Goal: Task Accomplishment & Management: Complete application form

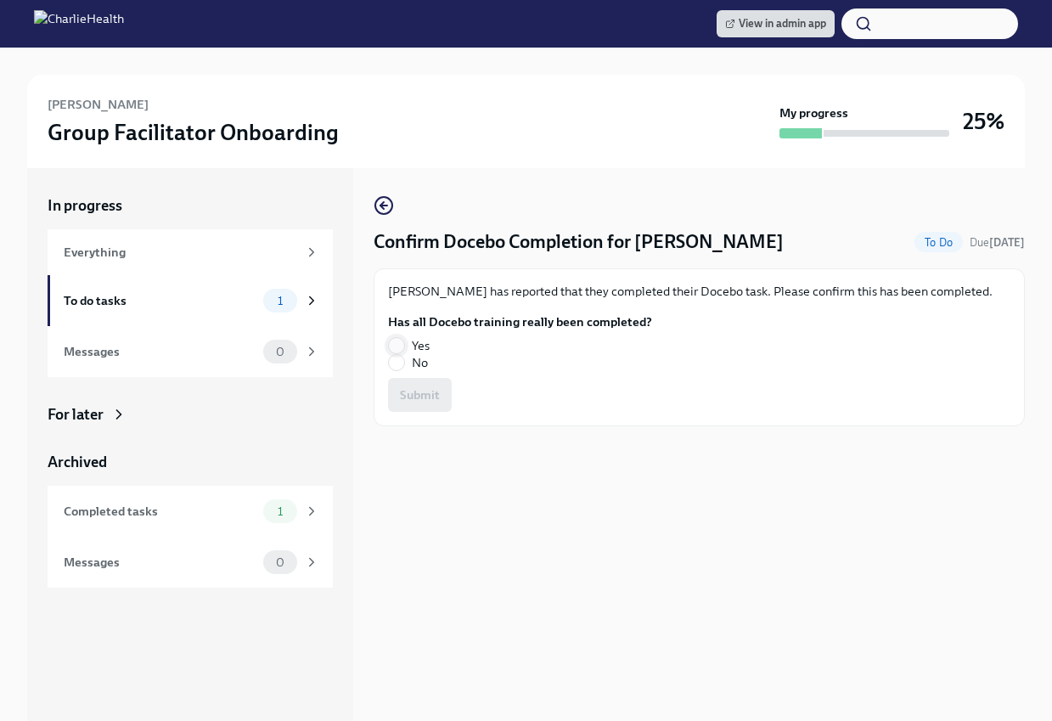
click at [396, 339] on input "Yes" at bounding box center [396, 345] width 15 height 15
radio input "true"
click at [410, 396] on span "Submit" at bounding box center [420, 394] width 40 height 17
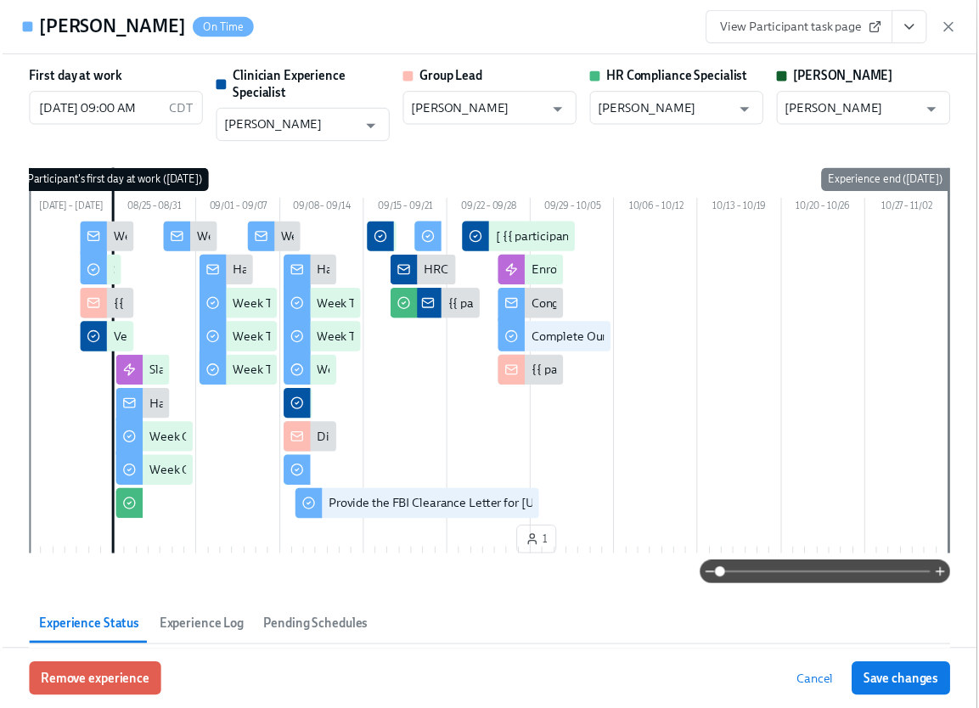
scroll to position [0, 24013]
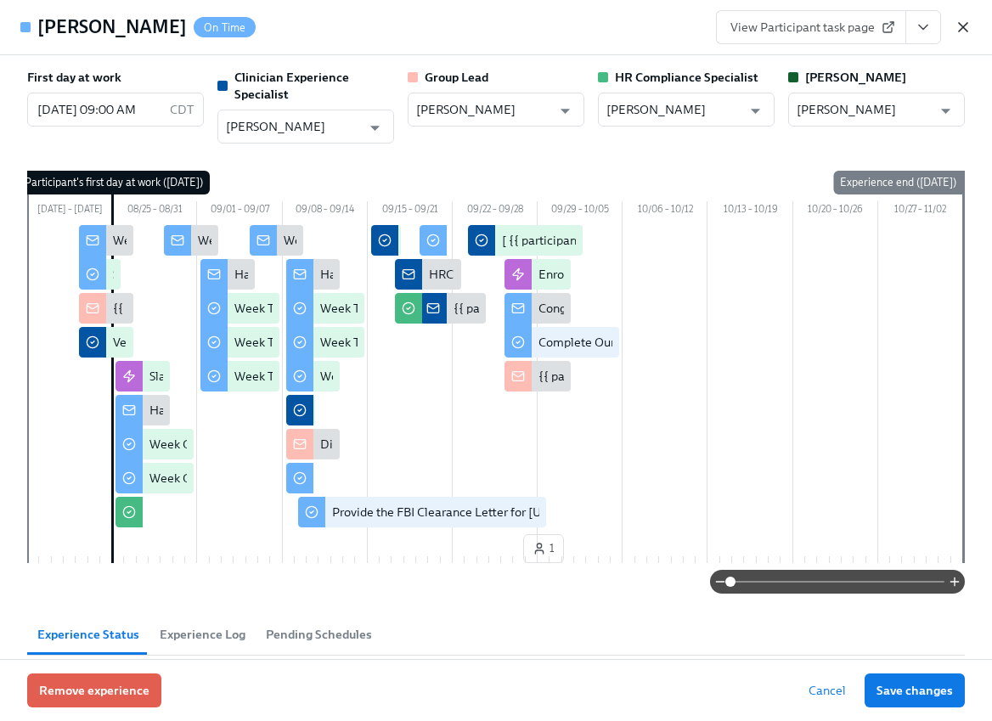
click at [965, 28] on icon "button" at bounding box center [962, 27] width 17 height 17
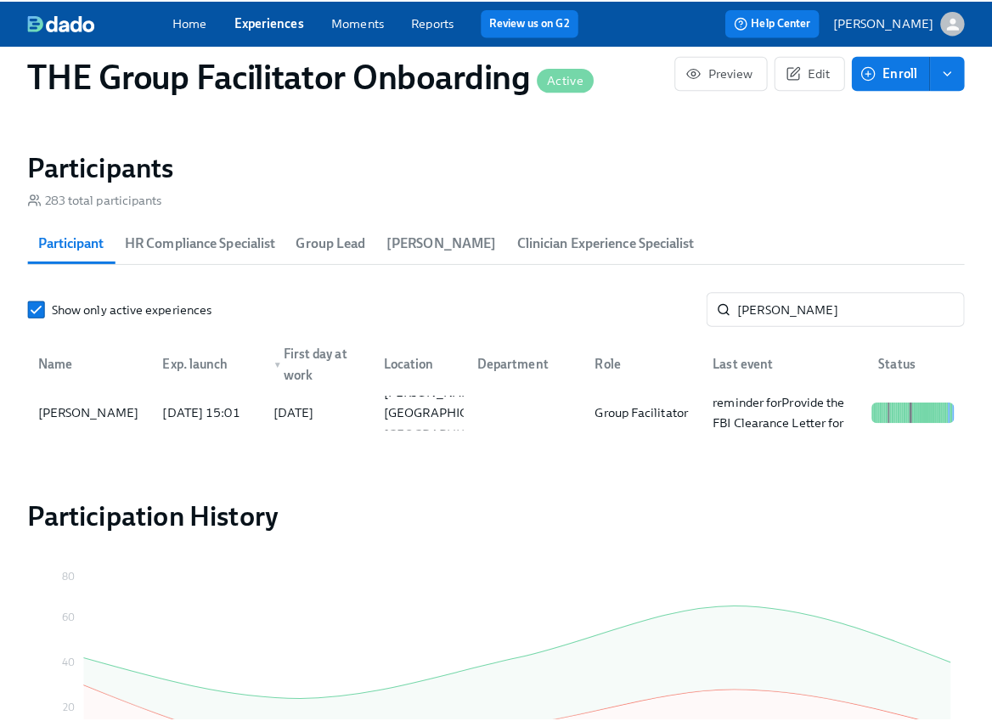
scroll to position [0, 24000]
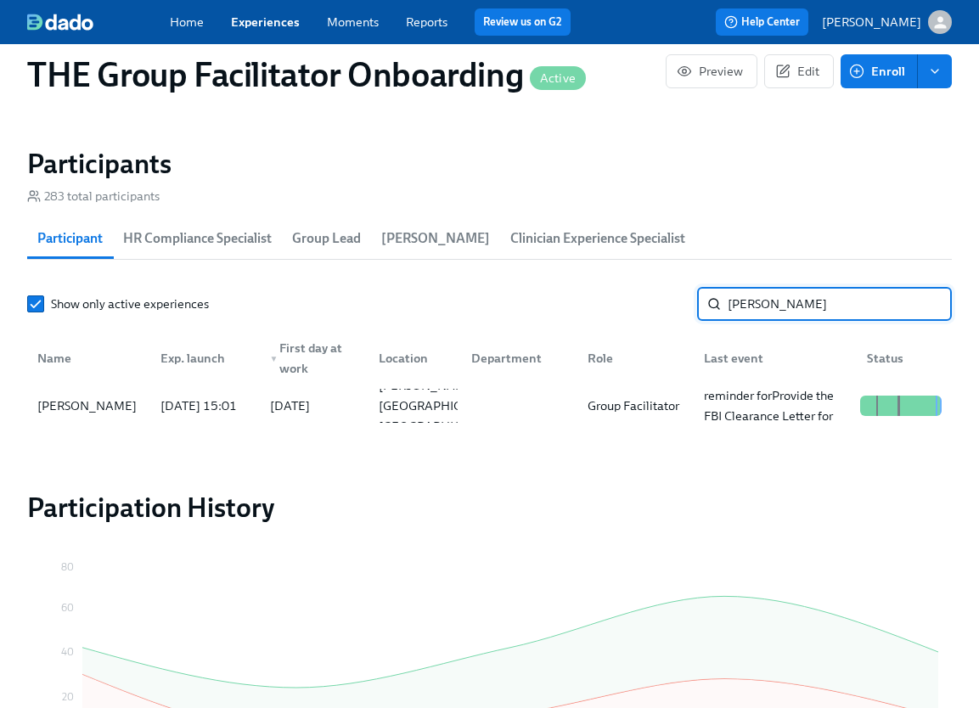
click at [770, 316] on input "rann" at bounding box center [840, 304] width 224 height 34
click at [100, 413] on div "Cassandra Zuniga" at bounding box center [87, 406] width 113 height 20
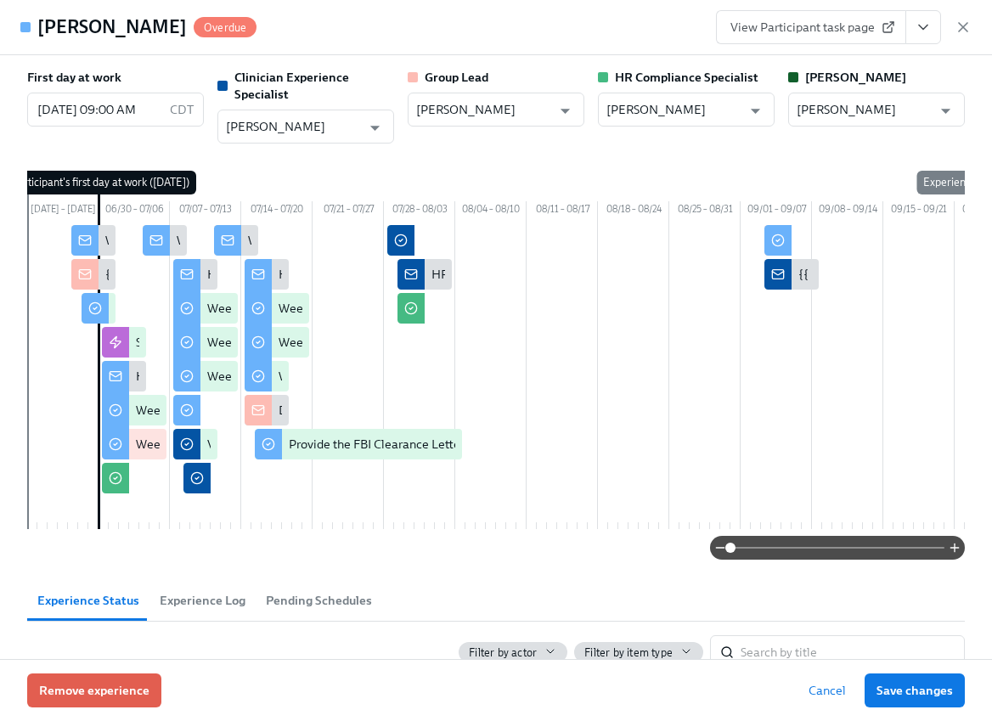
scroll to position [0, 145]
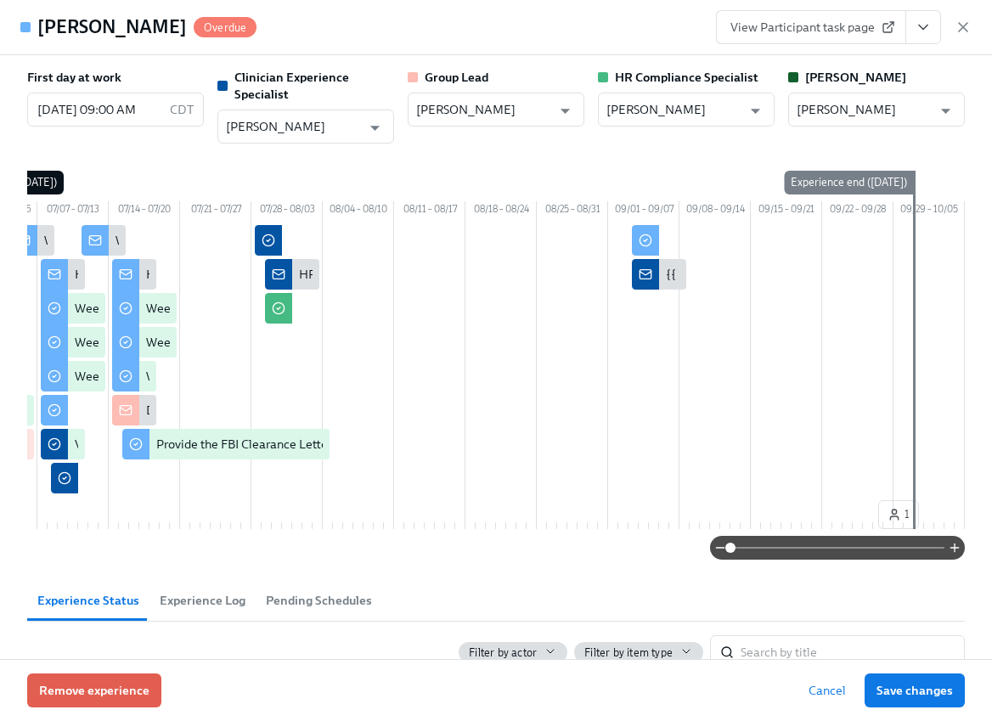
click at [919, 28] on icon "View task page" at bounding box center [922, 27] width 17 height 17
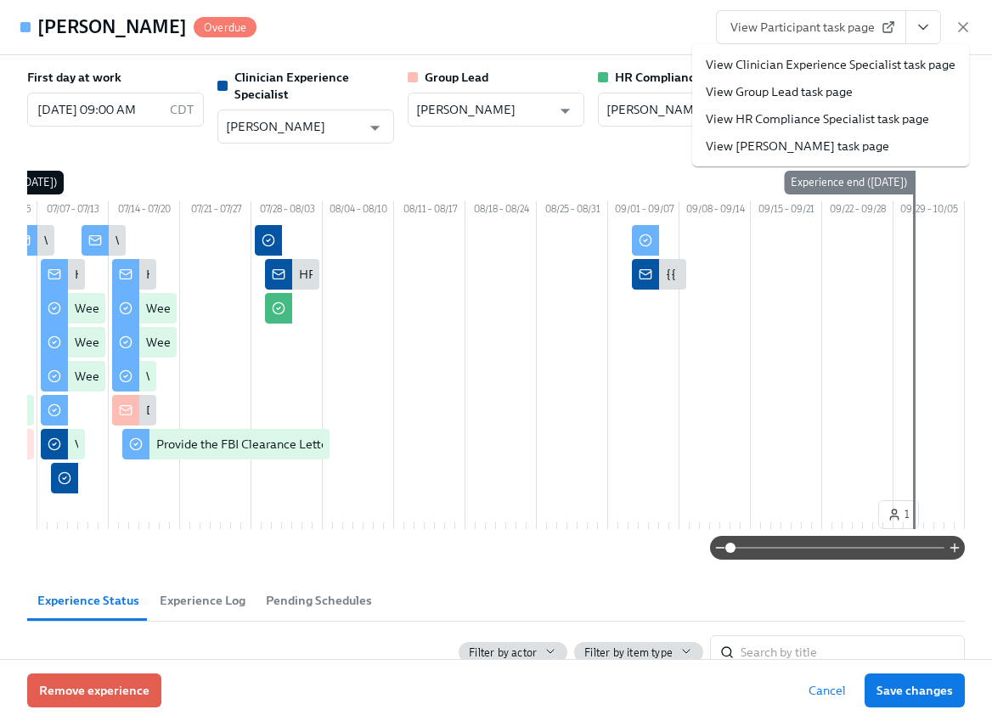
click at [843, 65] on link "View Clinician Experience Specialist task page" at bounding box center [831, 64] width 250 height 17
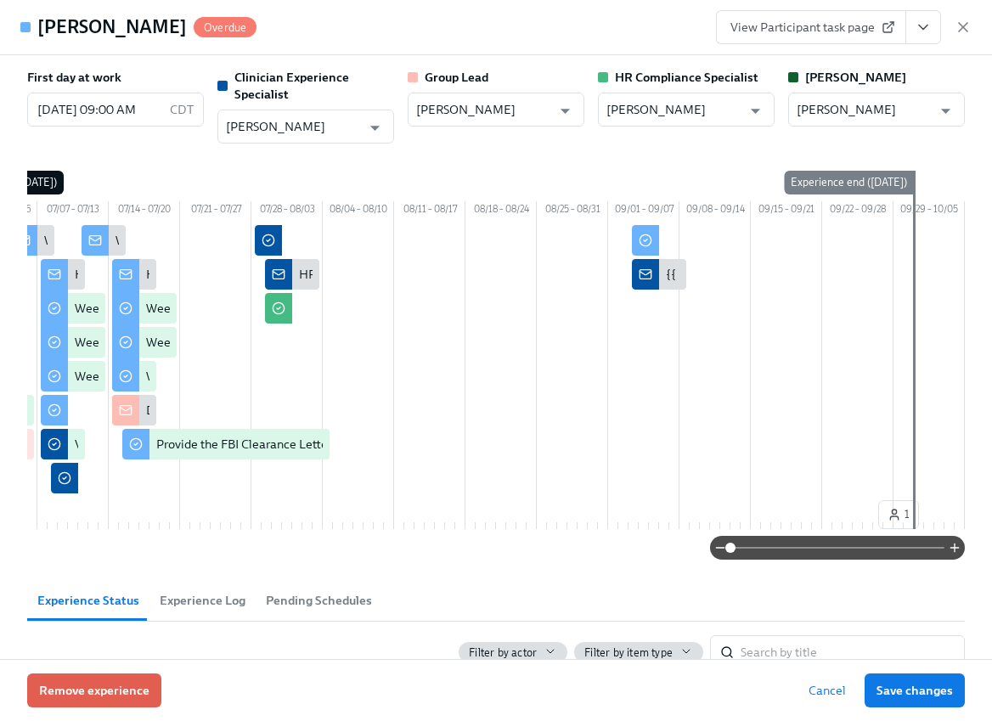
click at [815, 28] on span "View Participant task page" at bounding box center [810, 27] width 161 height 17
click at [918, 30] on icon "View task page" at bounding box center [922, 27] width 17 height 17
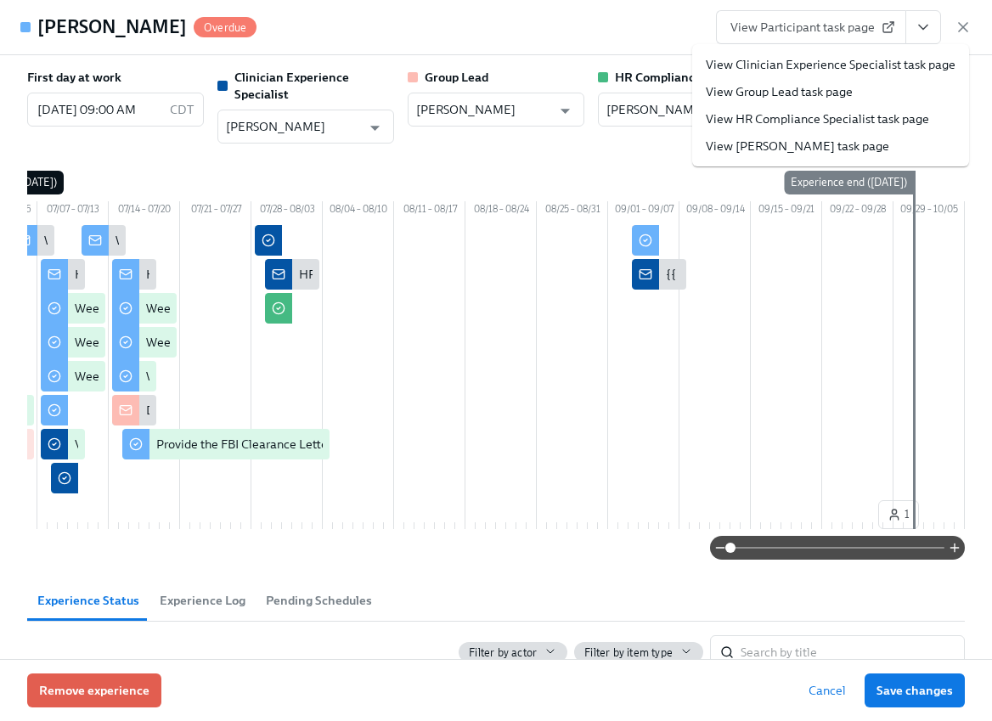
click at [901, 66] on link "View Clinician Experience Specialist task page" at bounding box center [831, 64] width 250 height 17
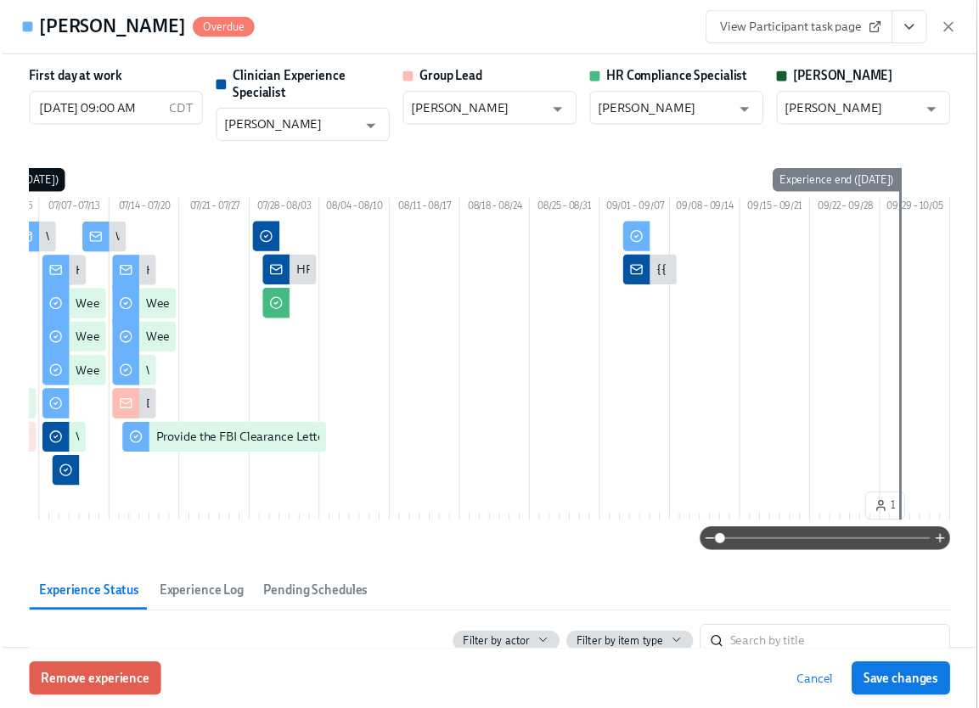
scroll to position [0, 24013]
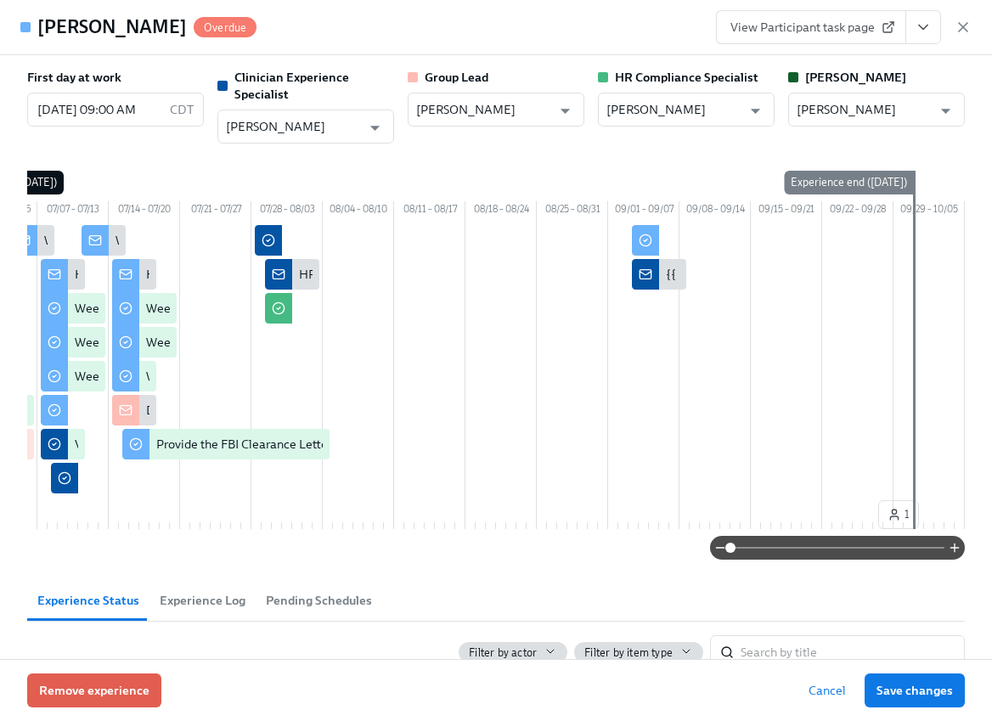
click at [856, 29] on span "View Participant task page" at bounding box center [810, 27] width 161 height 17
click at [926, 30] on icon "View task page" at bounding box center [922, 27] width 17 height 17
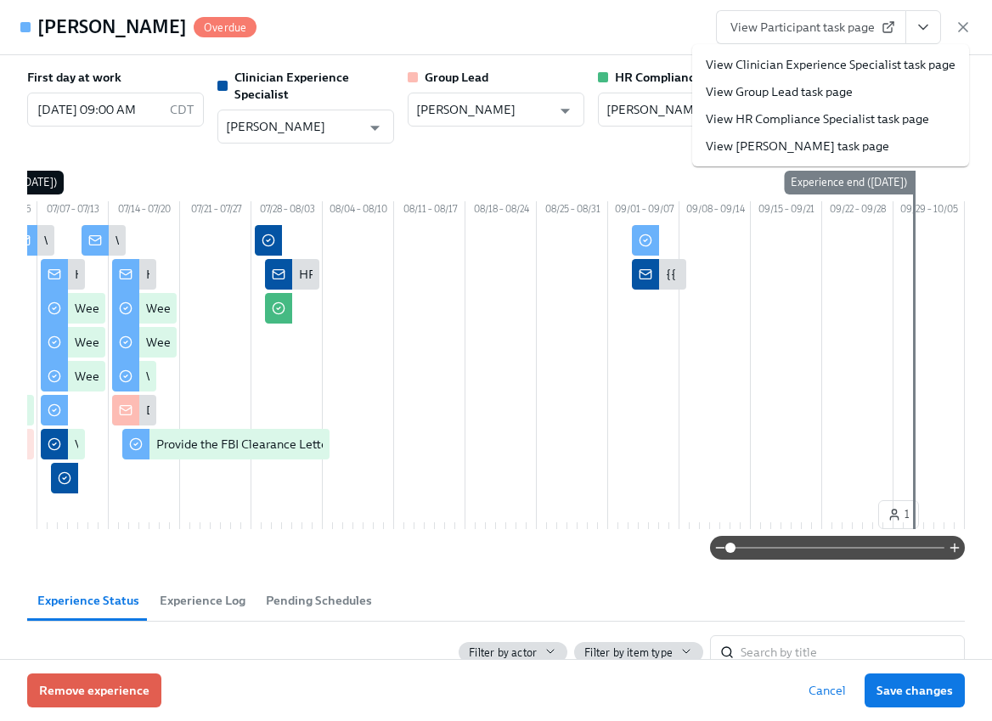
click at [822, 29] on span "View Participant task page" at bounding box center [810, 27] width 161 height 17
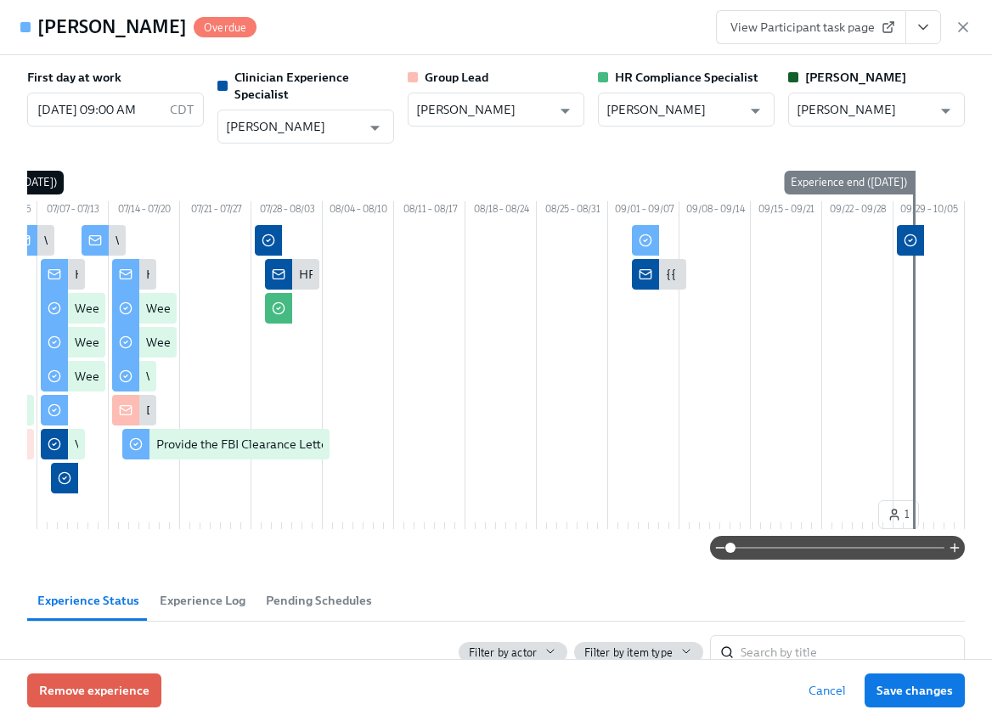
click at [919, 24] on icon "View task page" at bounding box center [922, 27] width 17 height 17
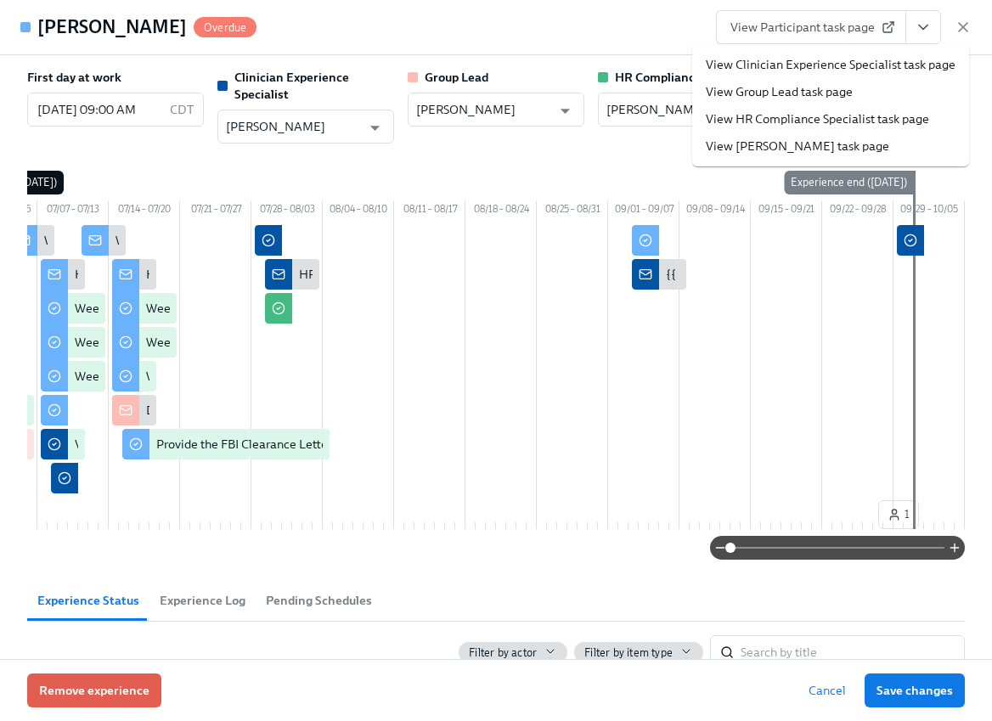
click at [912, 60] on link "View Clinician Experience Specialist task page" at bounding box center [831, 64] width 250 height 17
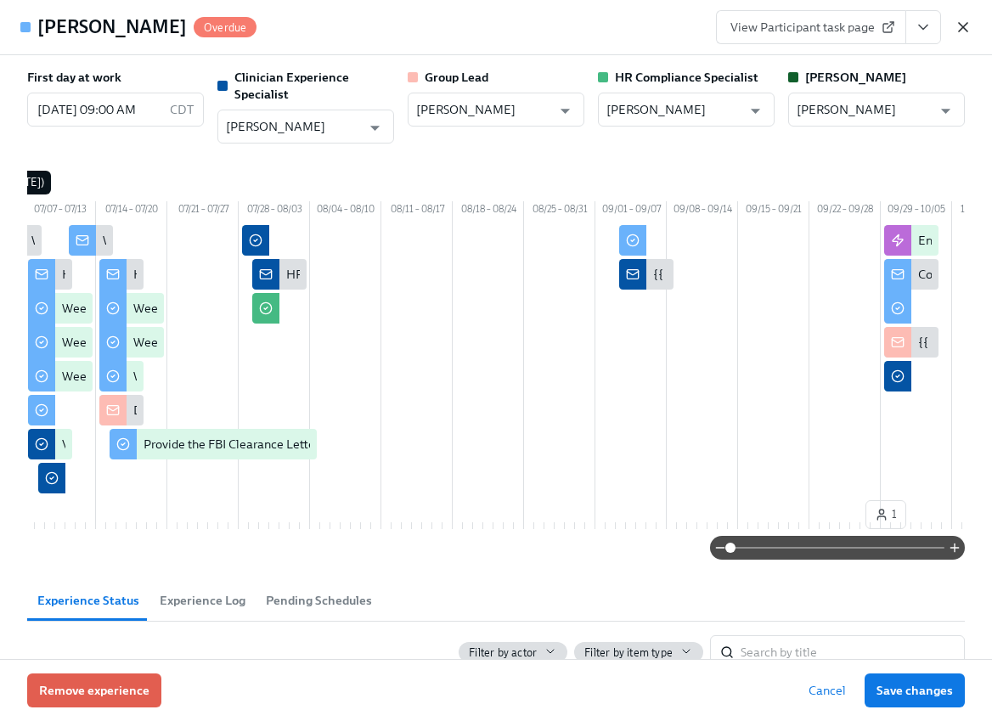
click at [970, 27] on icon "button" at bounding box center [962, 27] width 17 height 17
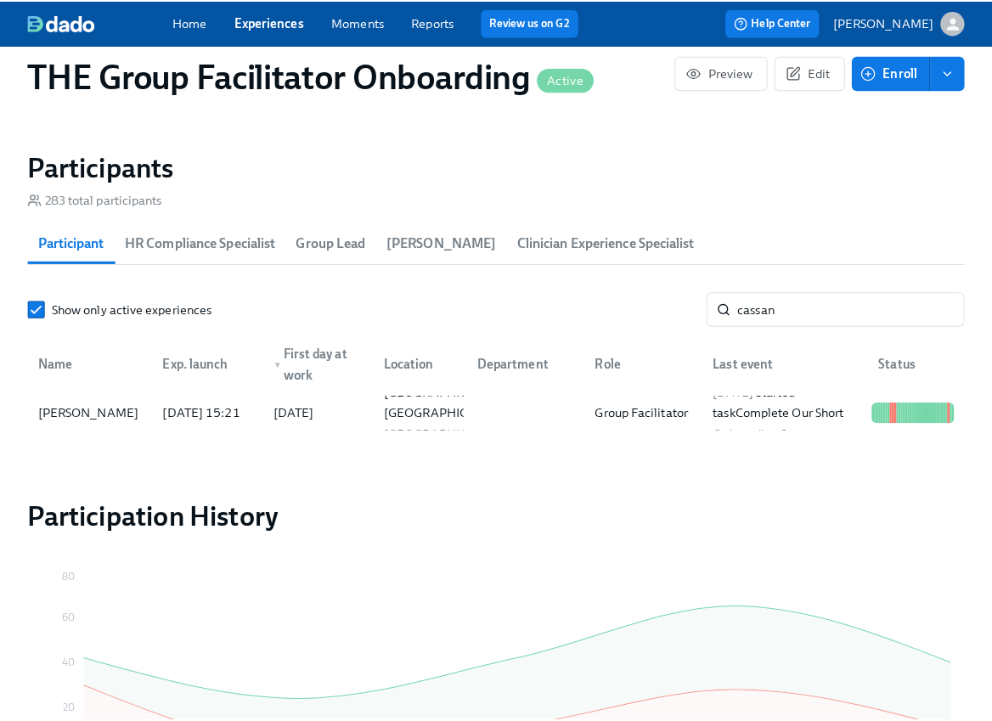
scroll to position [0, 24000]
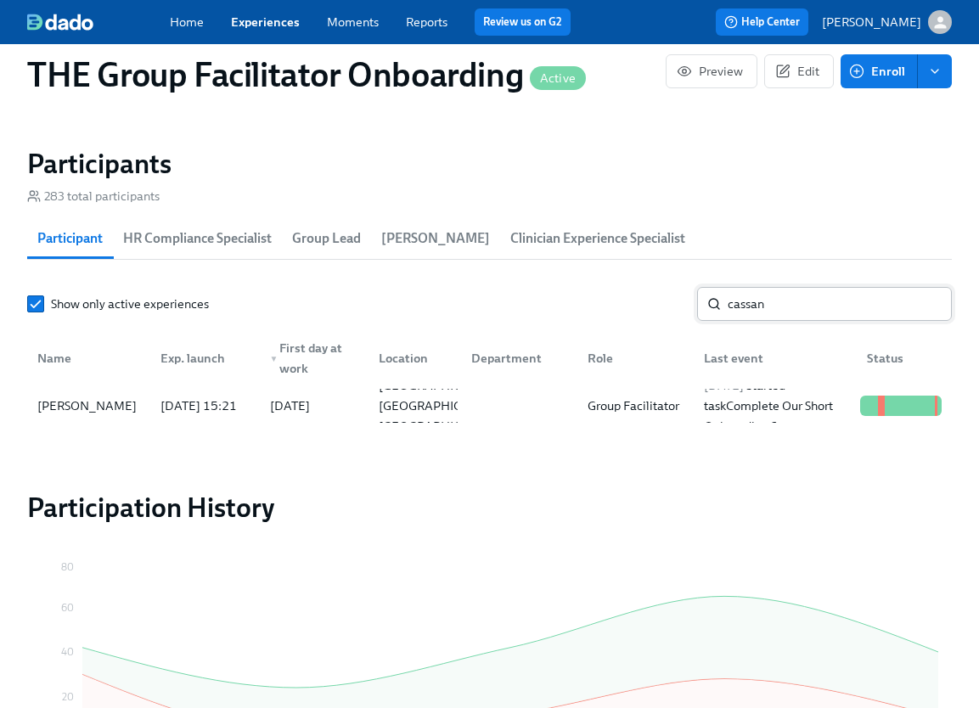
click at [755, 306] on input "cassan" at bounding box center [840, 304] width 224 height 34
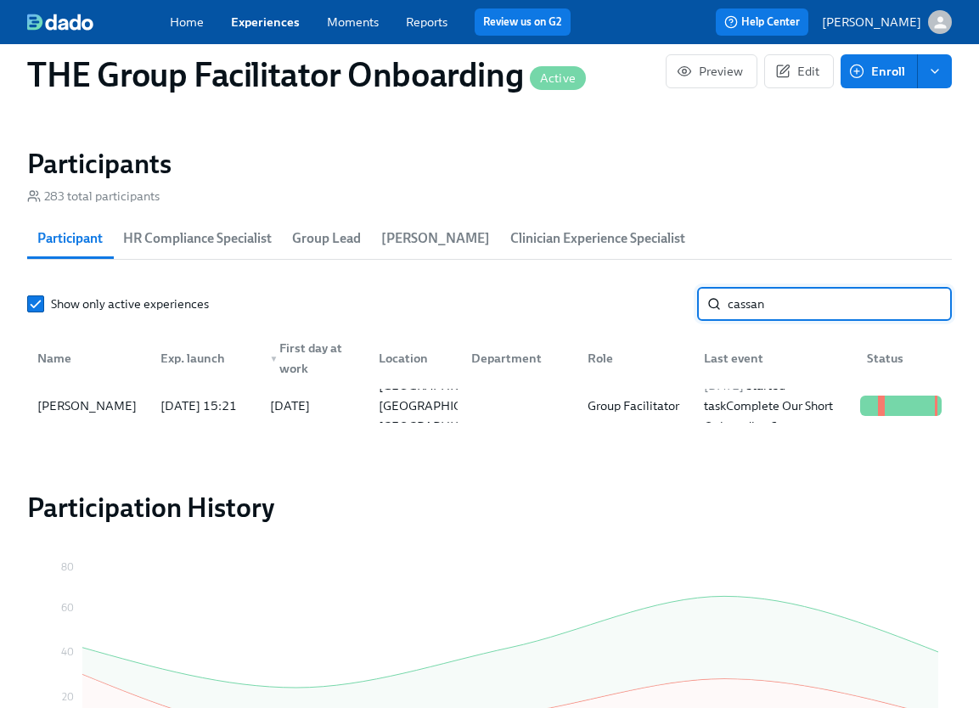
click at [755, 306] on input "cassan" at bounding box center [840, 304] width 224 height 34
click at [97, 413] on div "Jahson Jones" at bounding box center [87, 406] width 113 height 20
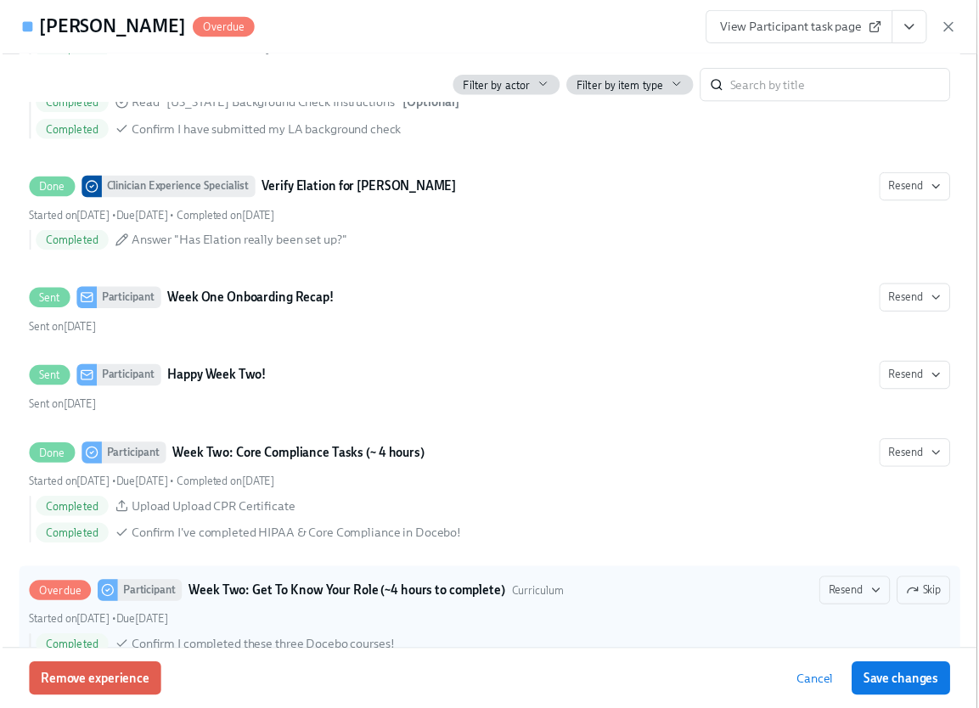
scroll to position [2050, 0]
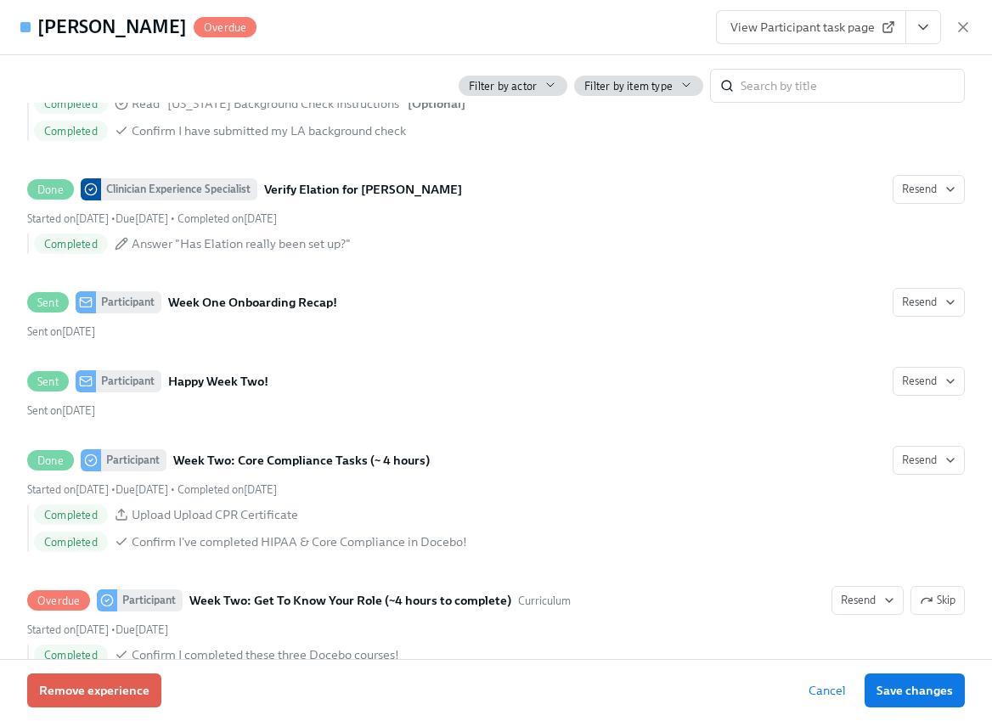
drag, startPoint x: 964, startPoint y: 26, endPoint x: 933, endPoint y: 28, distance: 31.5
click at [964, 27] on icon "button" at bounding box center [962, 27] width 17 height 17
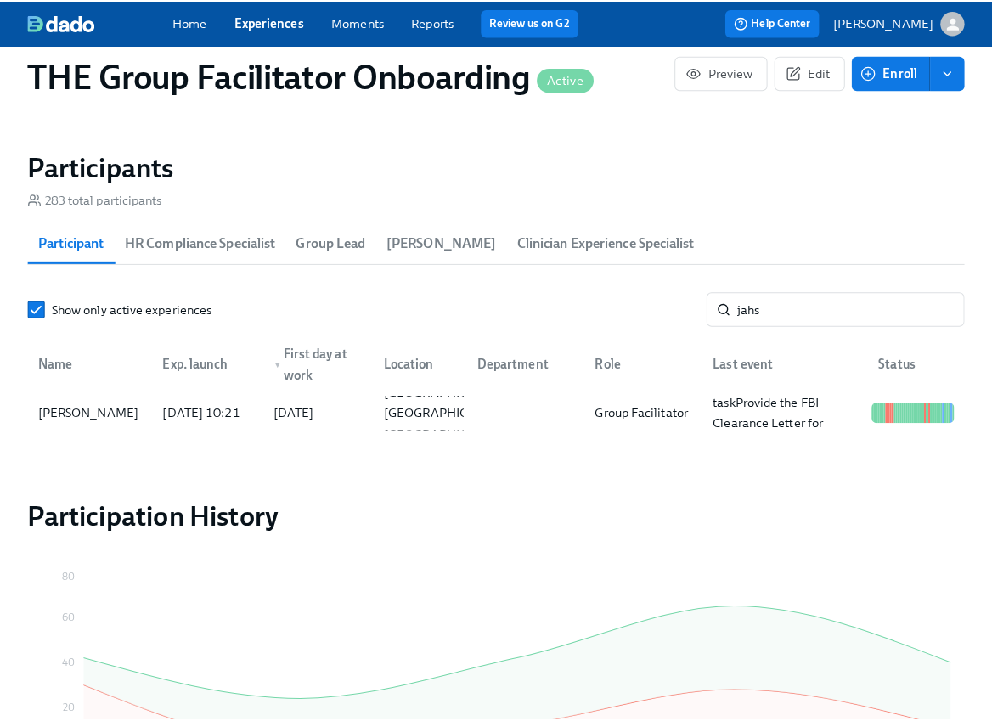
scroll to position [0, 24000]
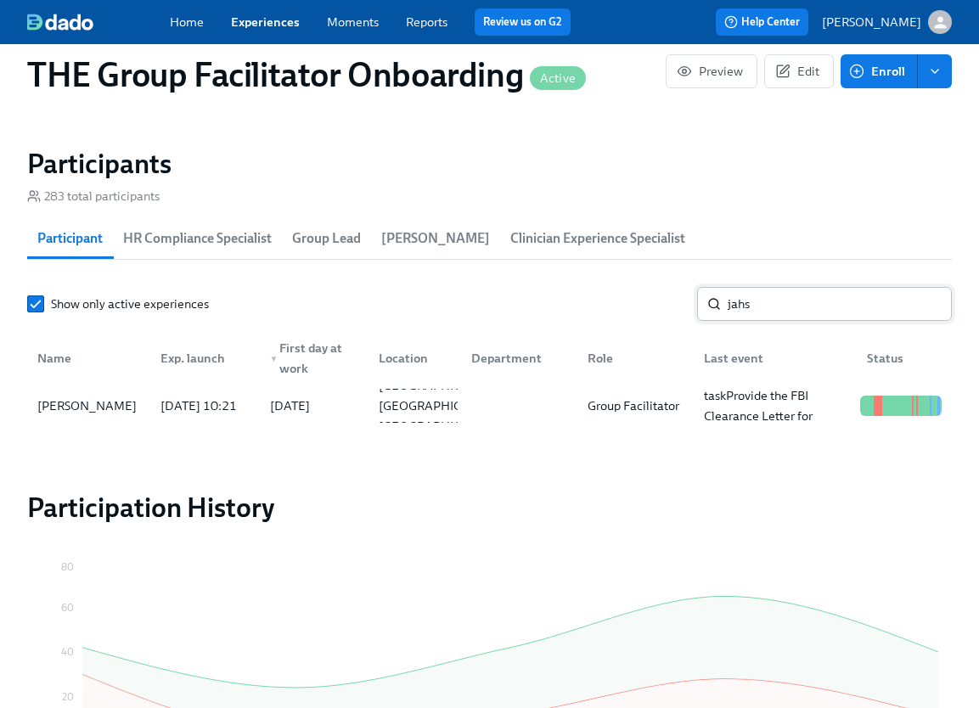
click at [752, 305] on input "jahs" at bounding box center [840, 304] width 224 height 34
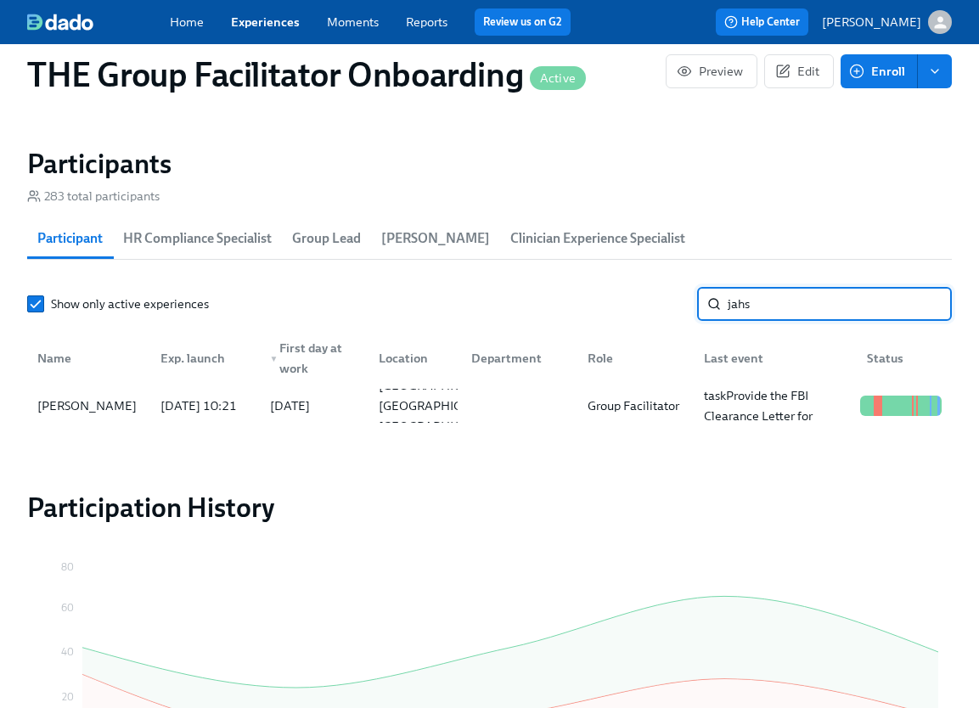
click at [752, 305] on input "jahs" at bounding box center [840, 304] width 224 height 34
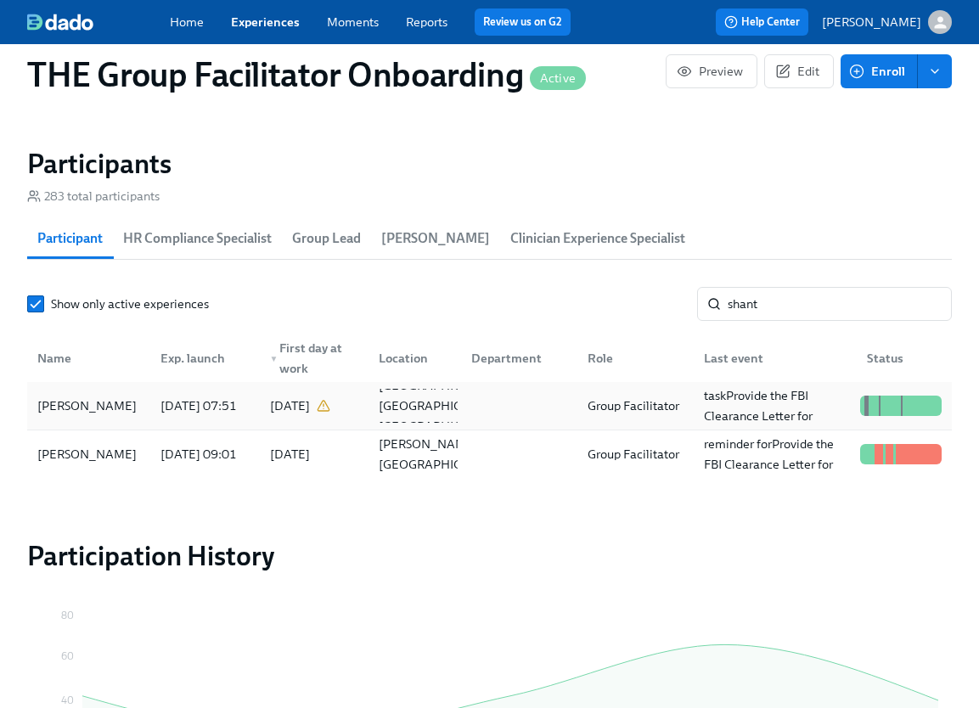
click at [149, 416] on div "2025/08/25 07:51" at bounding box center [202, 406] width 110 height 34
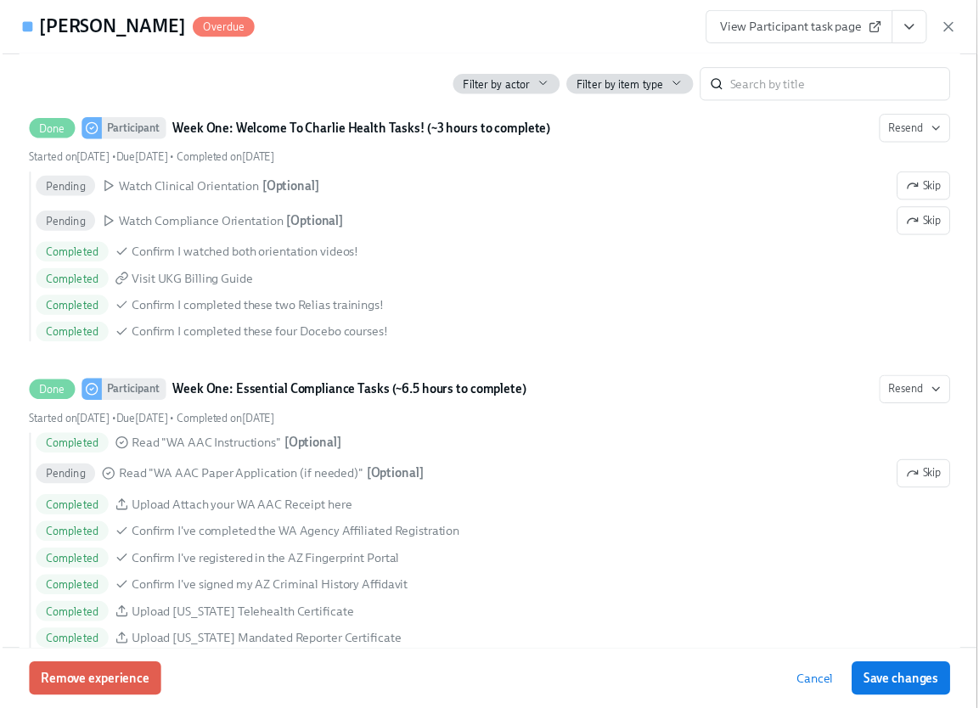
scroll to position [0, 24013]
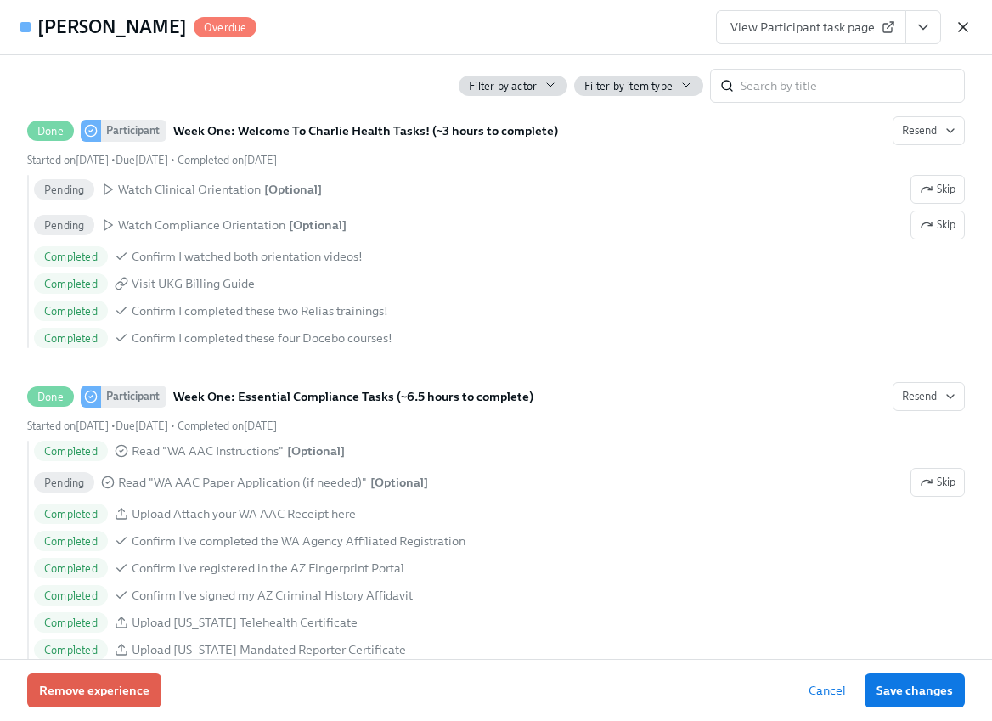
click at [962, 31] on icon "button" at bounding box center [962, 27] width 17 height 17
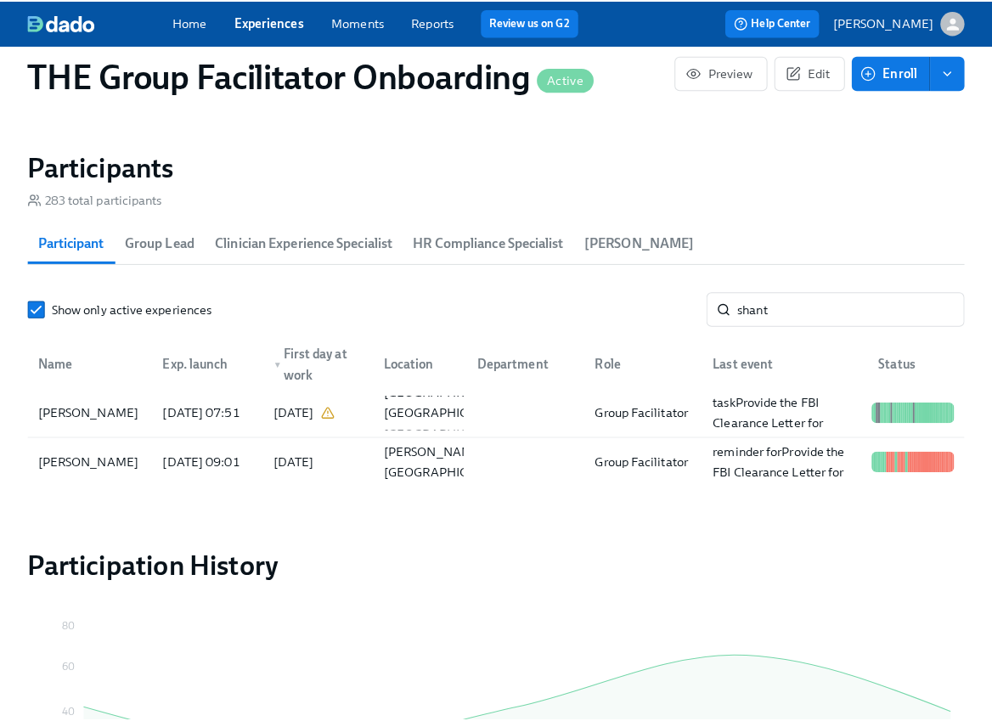
scroll to position [0, 24000]
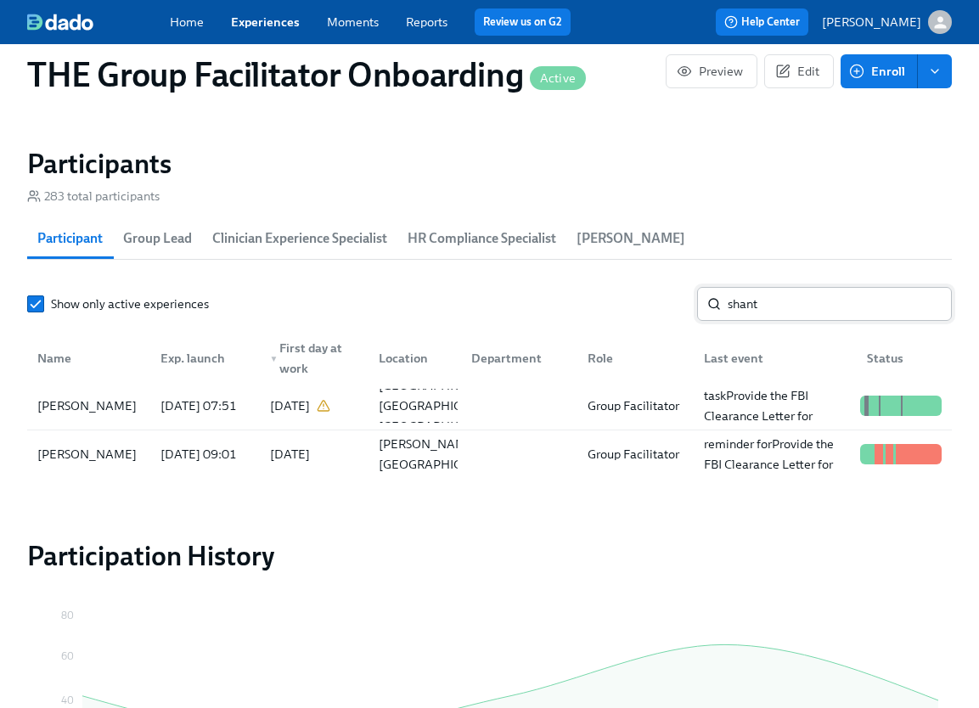
click at [756, 307] on input "shant" at bounding box center [840, 304] width 224 height 34
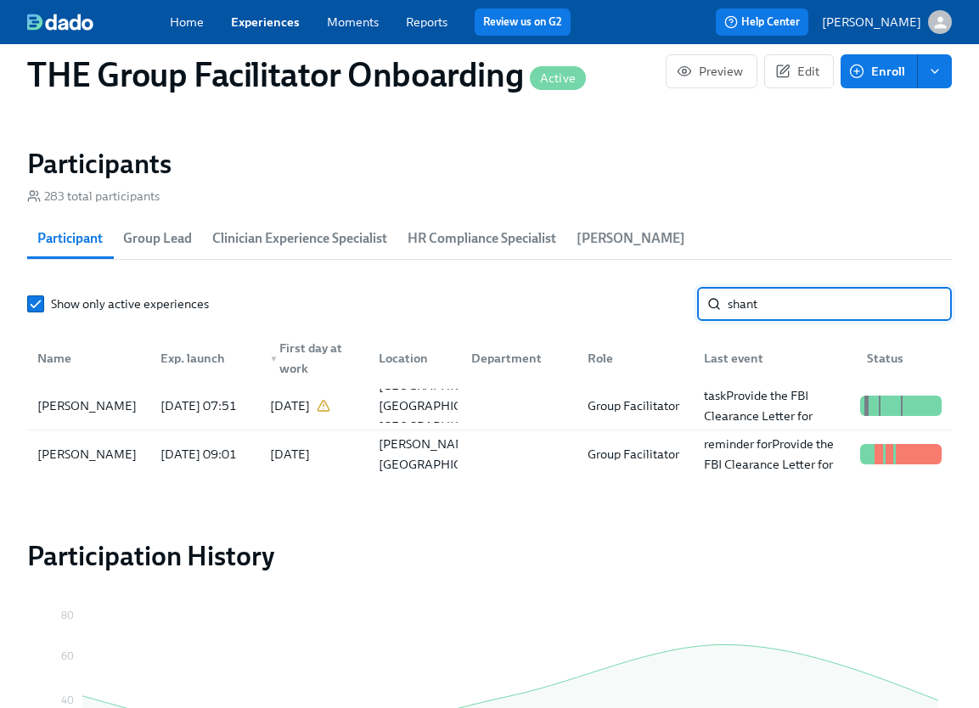
click at [756, 307] on input "shant" at bounding box center [840, 304] width 224 height 34
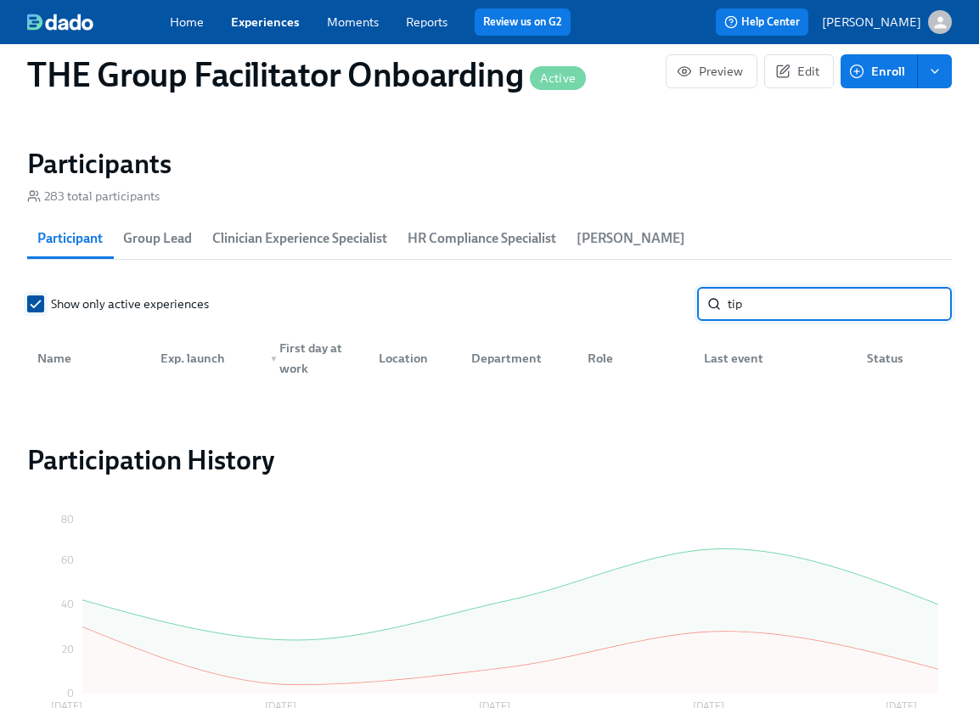
type input "tip"
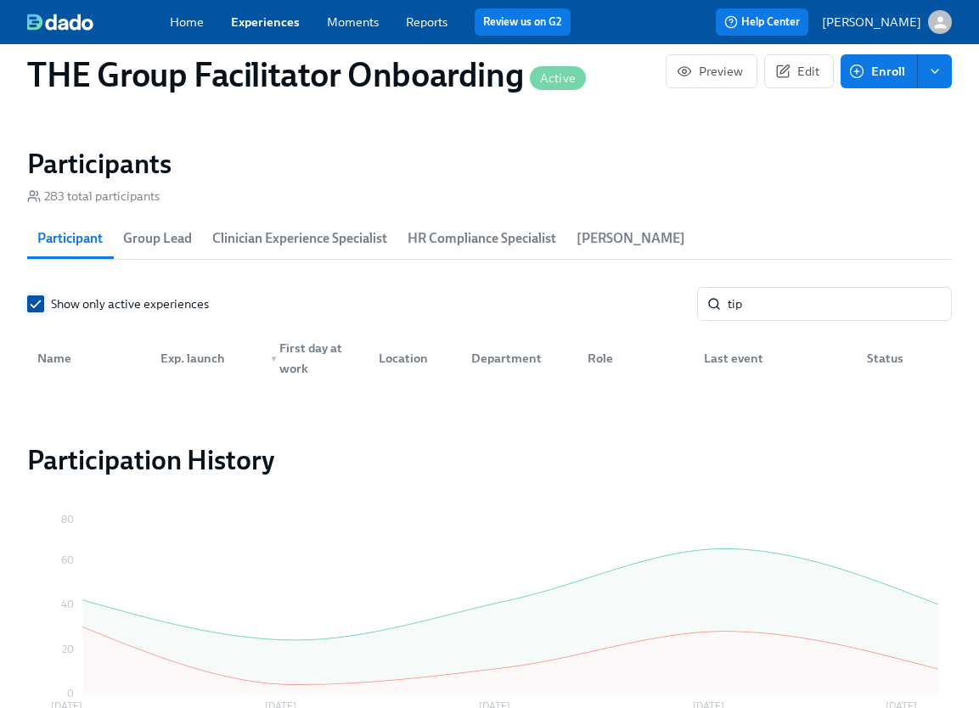
click at [44, 308] on label "Show only active experiences" at bounding box center [118, 303] width 182 height 17
click at [43, 308] on input "Show only active experiences" at bounding box center [35, 303] width 15 height 15
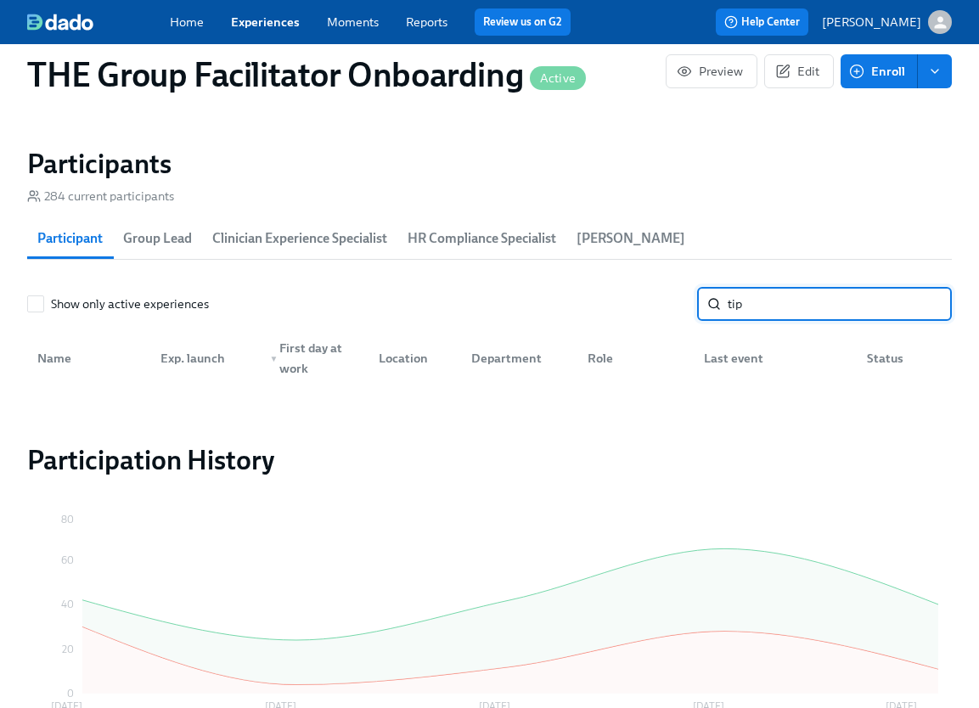
click at [807, 308] on input "tip" at bounding box center [840, 304] width 224 height 34
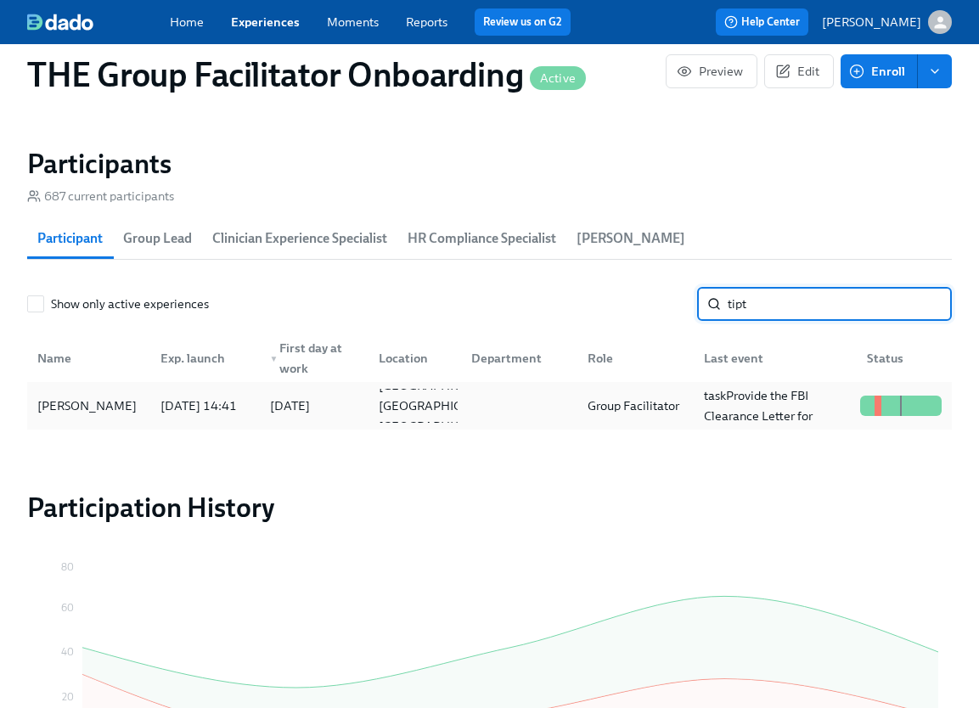
type input "tipt"
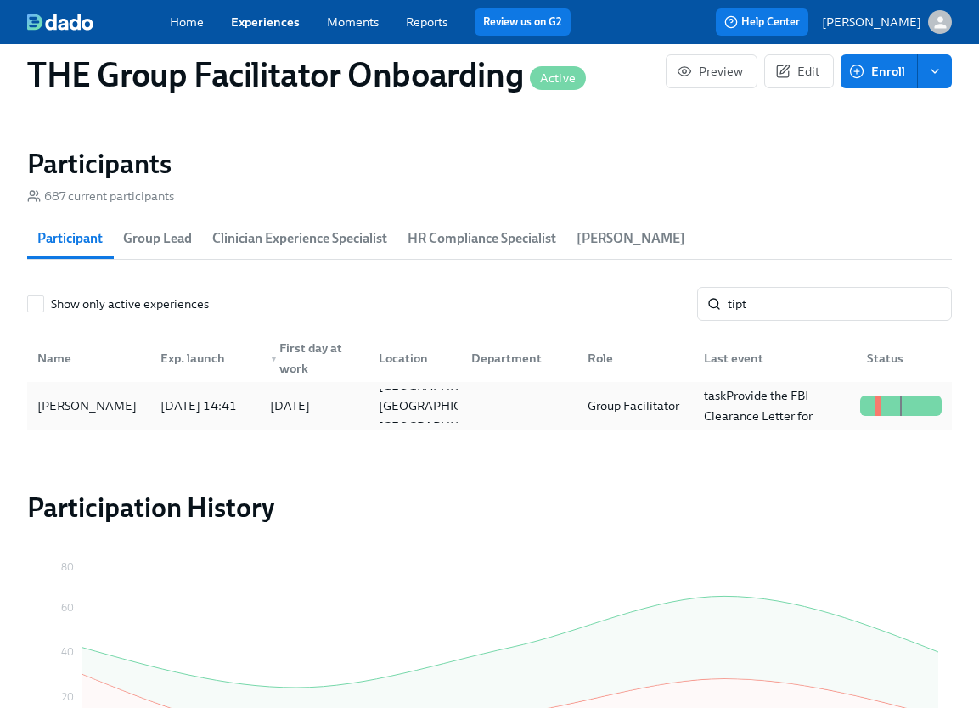
click at [115, 405] on div "Janae Tipton" at bounding box center [89, 406] width 116 height 34
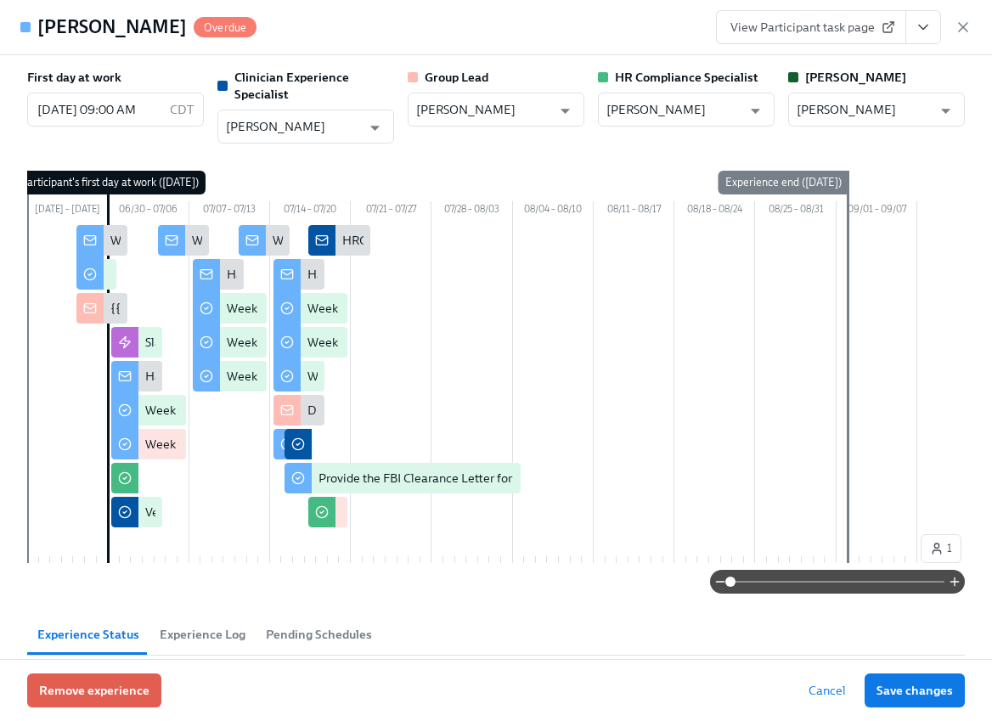
click at [934, 29] on button "View task page" at bounding box center [923, 27] width 36 height 34
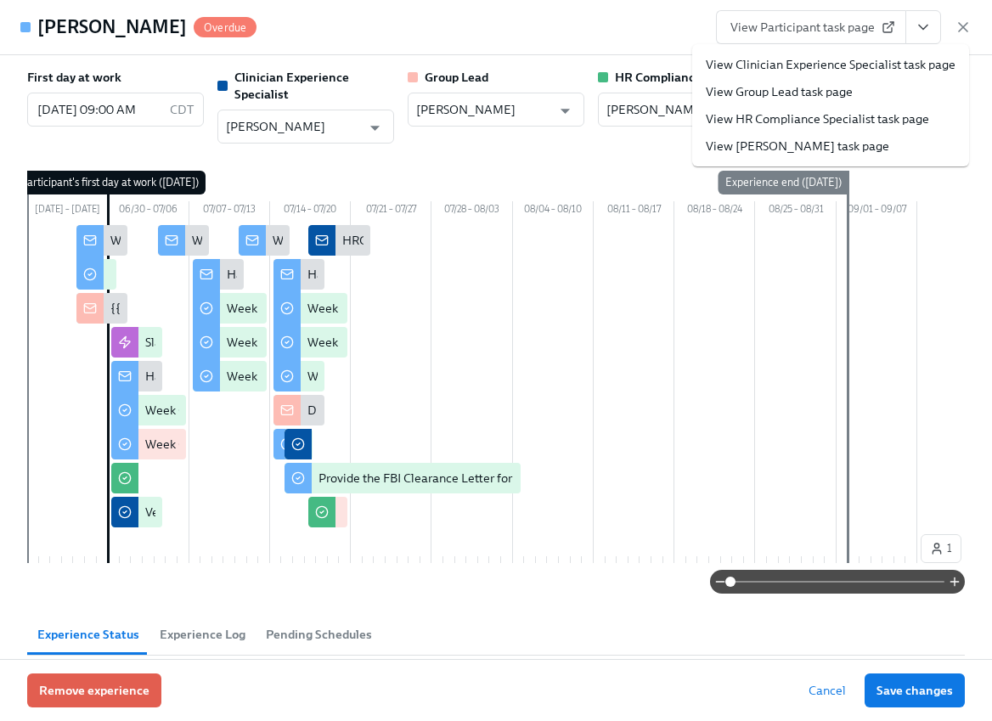
click at [880, 72] on link "View Clinician Experience Specialist task page" at bounding box center [831, 64] width 250 height 17
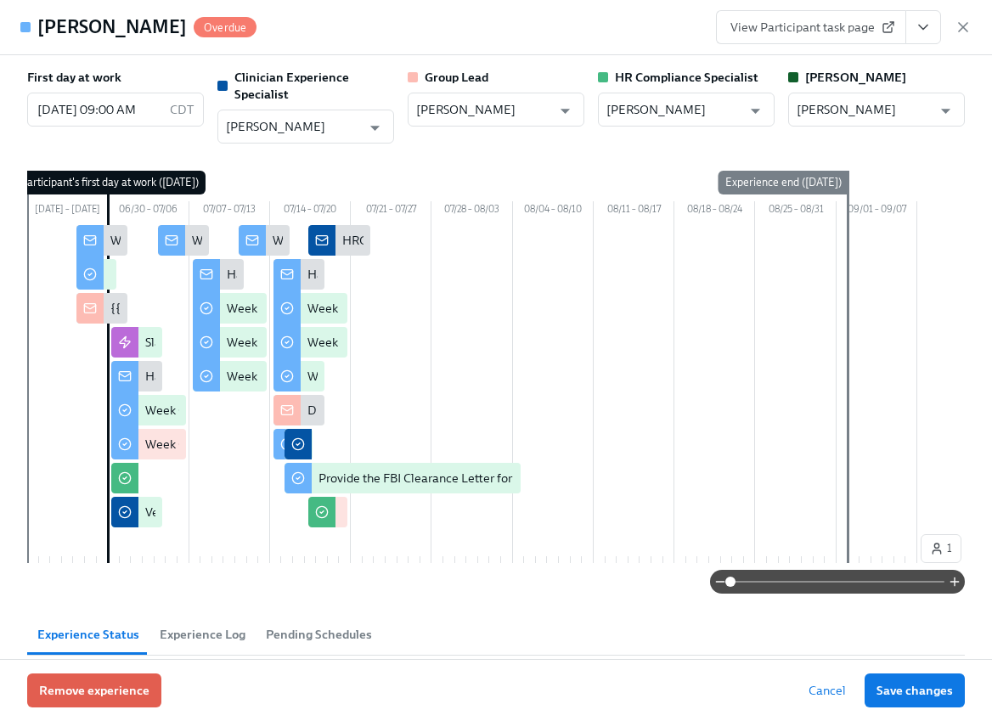
click at [921, 31] on icon "View task page" at bounding box center [922, 27] width 17 height 17
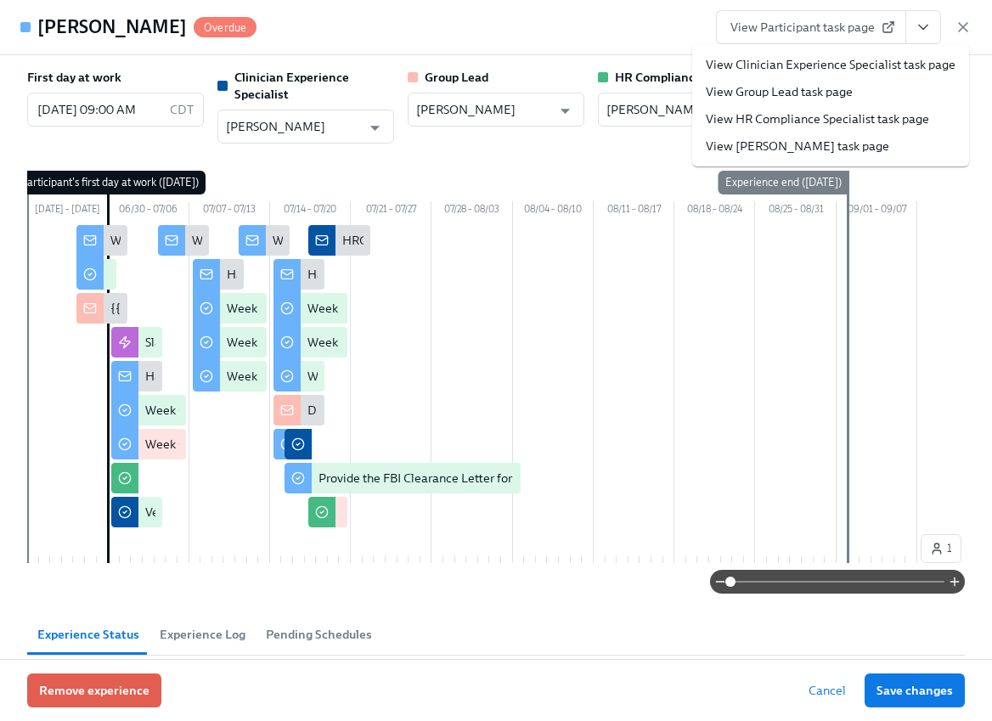
click at [828, 117] on link "View HR Compliance Specialist task page" at bounding box center [817, 118] width 223 height 17
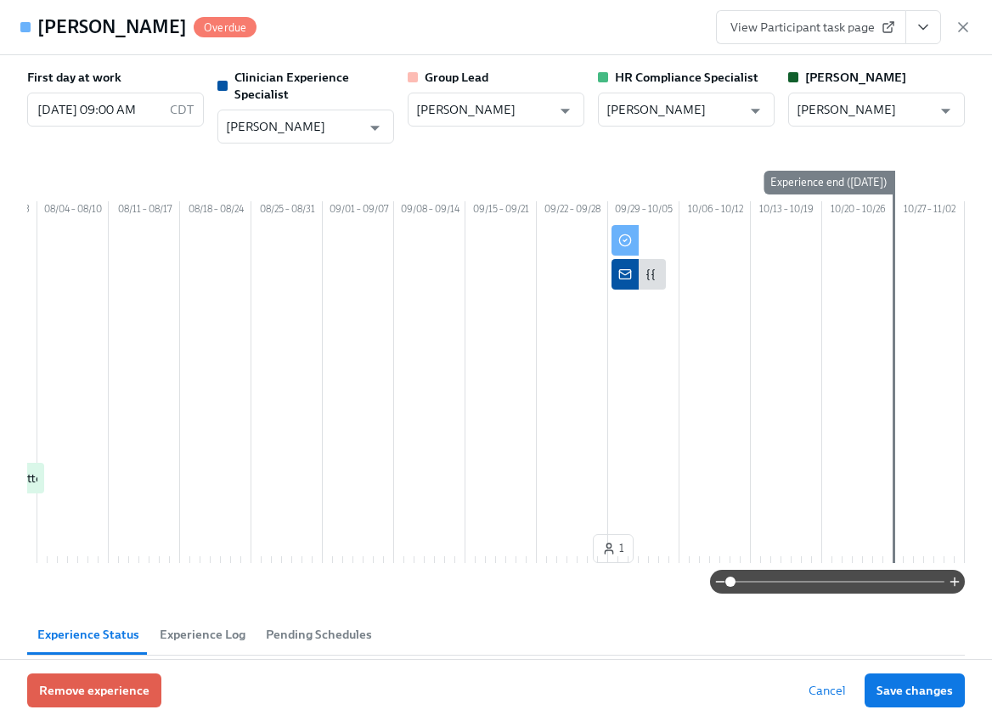
scroll to position [0, 24281]
click at [831, 31] on span "View Participant task page" at bounding box center [810, 27] width 161 height 17
click at [920, 20] on icon "View task page" at bounding box center [922, 27] width 17 height 17
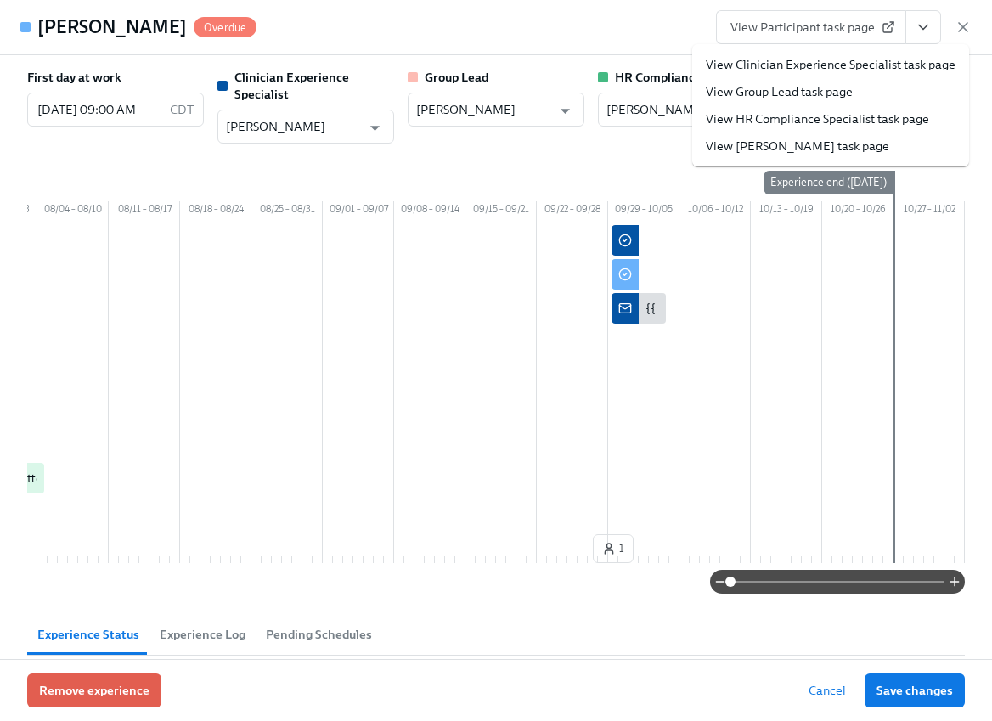
click at [875, 56] on link "View Clinician Experience Specialist task page" at bounding box center [831, 64] width 250 height 17
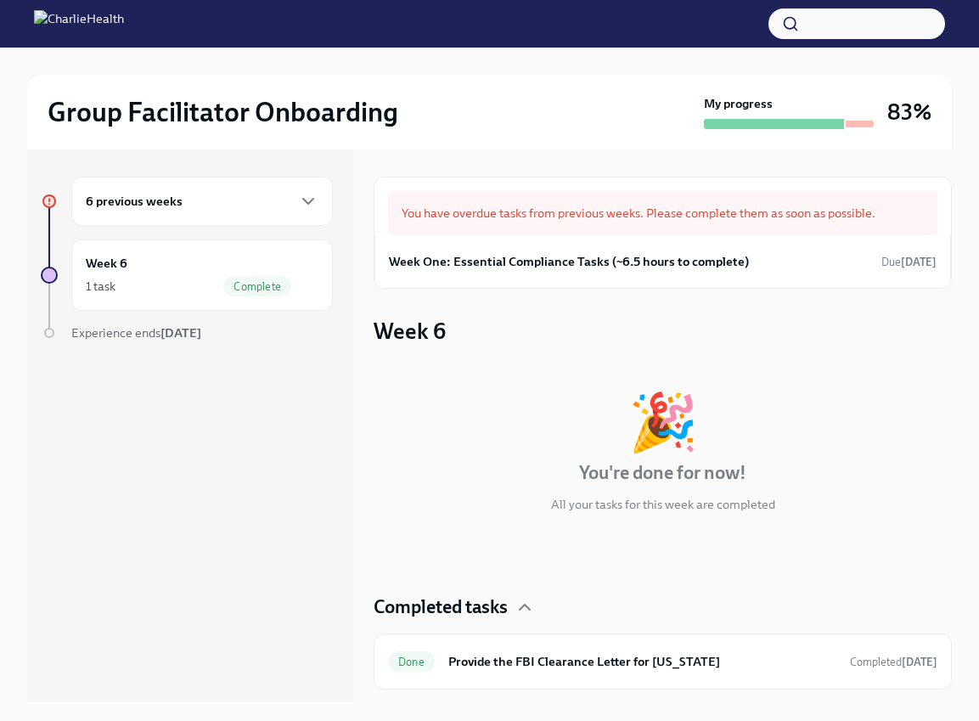
click at [838, 222] on div "You have overdue tasks from previous weeks. Please complete them as soon as pos…" at bounding box center [662, 213] width 549 height 44
click at [691, 255] on h6 "Week One: Essential Compliance Tasks (~6.5 hours to complete)" at bounding box center [569, 261] width 360 height 19
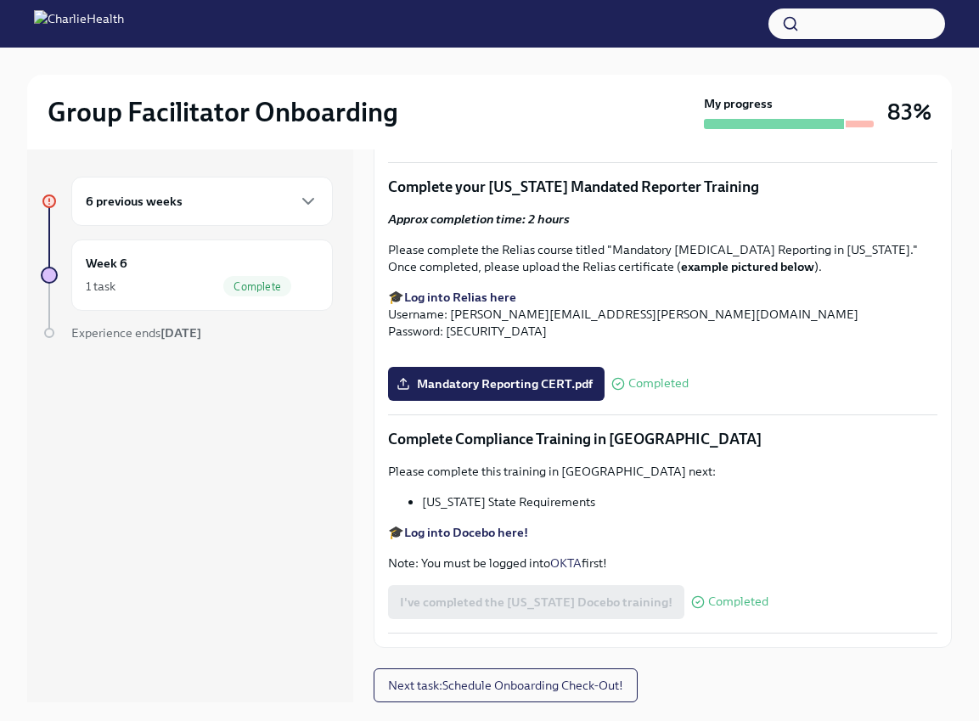
scroll to position [3405, 0]
click at [561, 678] on span "Next task : Schedule Onboarding Check-Out!" at bounding box center [505, 685] width 235 height 17
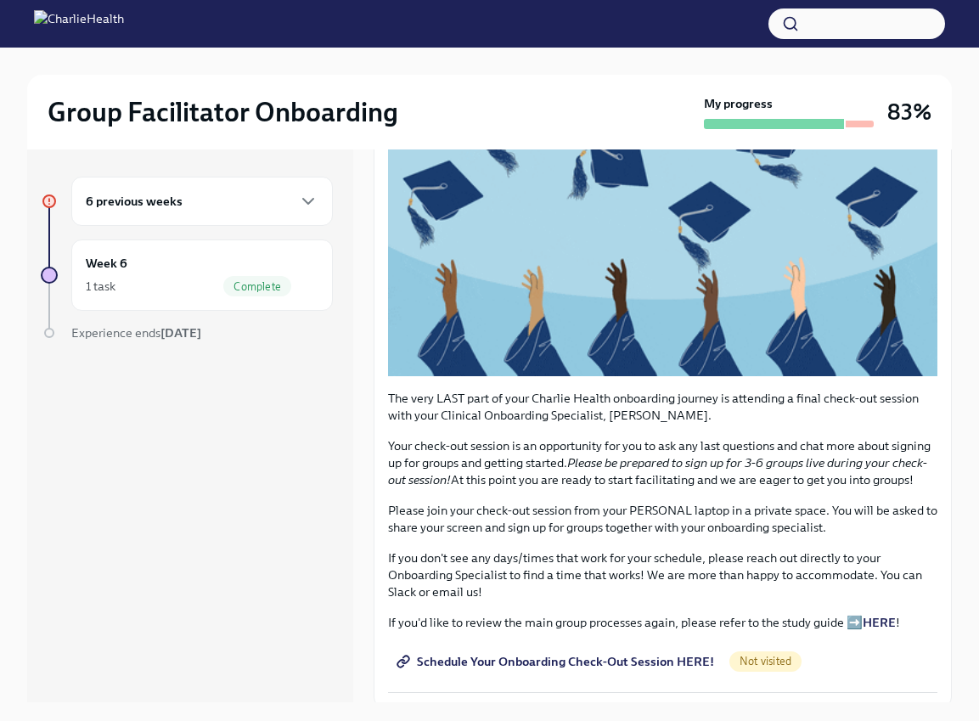
scroll to position [212, 0]
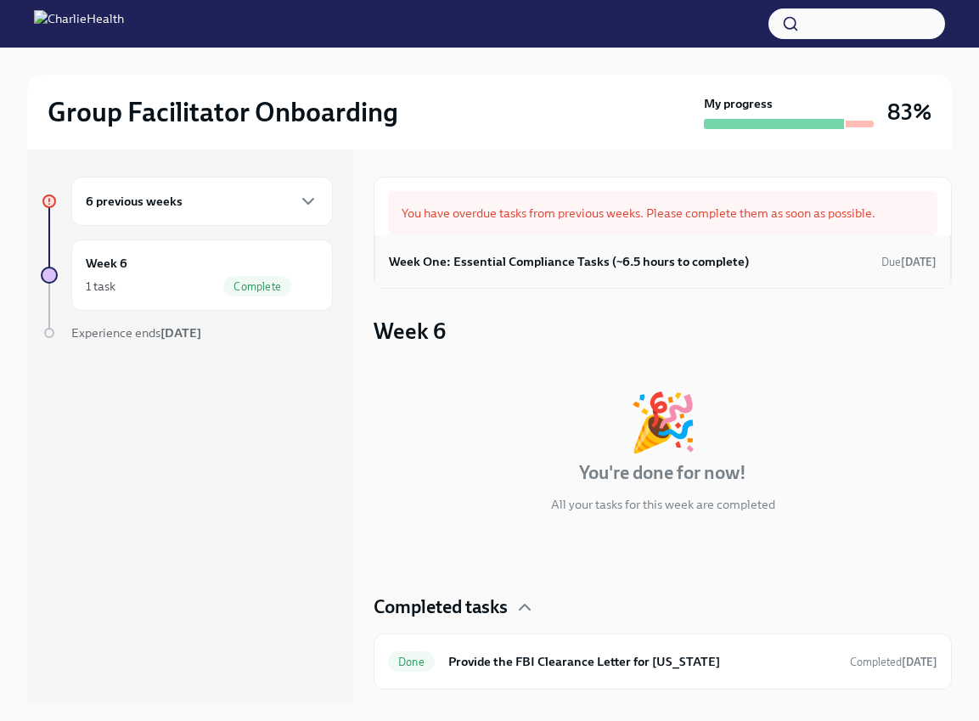
click at [588, 255] on h6 "Week One: Essential Compliance Tasks (~6.5 hours to complete)" at bounding box center [569, 261] width 360 height 19
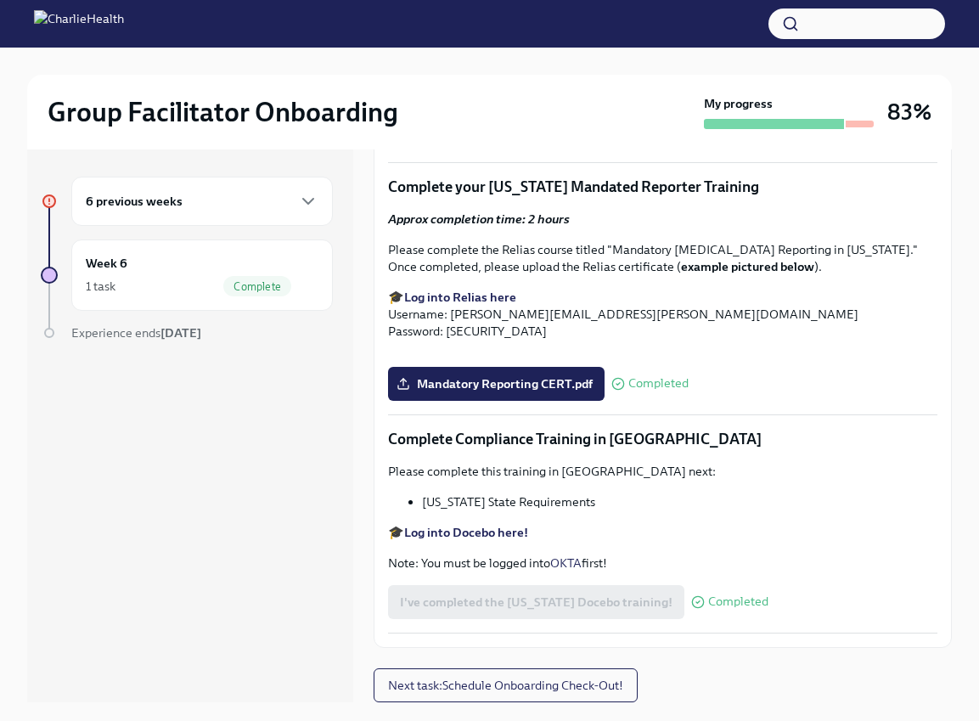
scroll to position [2958, 0]
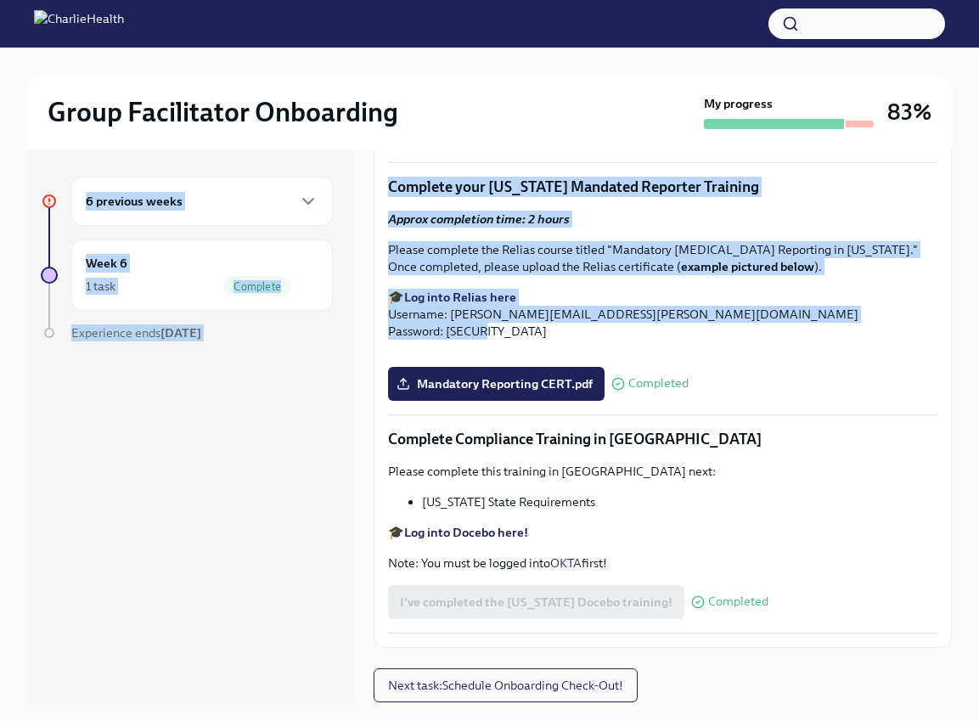
drag, startPoint x: 978, startPoint y: 149, endPoint x: 947, endPoint y: 383, distance: 236.4
click at [947, 388] on div "Group Facilitator Onboarding My progress 83% 6 previous weeks Week 6 1 task Com…" at bounding box center [489, 399] width 979 height 702
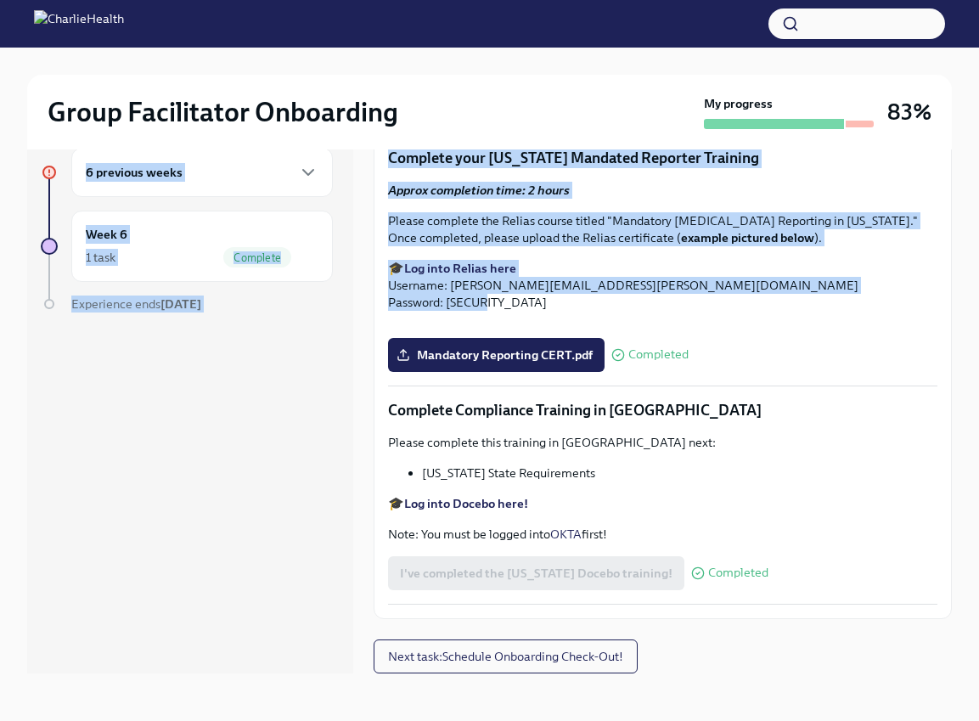
click at [846, 120] on div "Telehealth CERT.pdf Completed" at bounding box center [662, 103] width 549 height 34
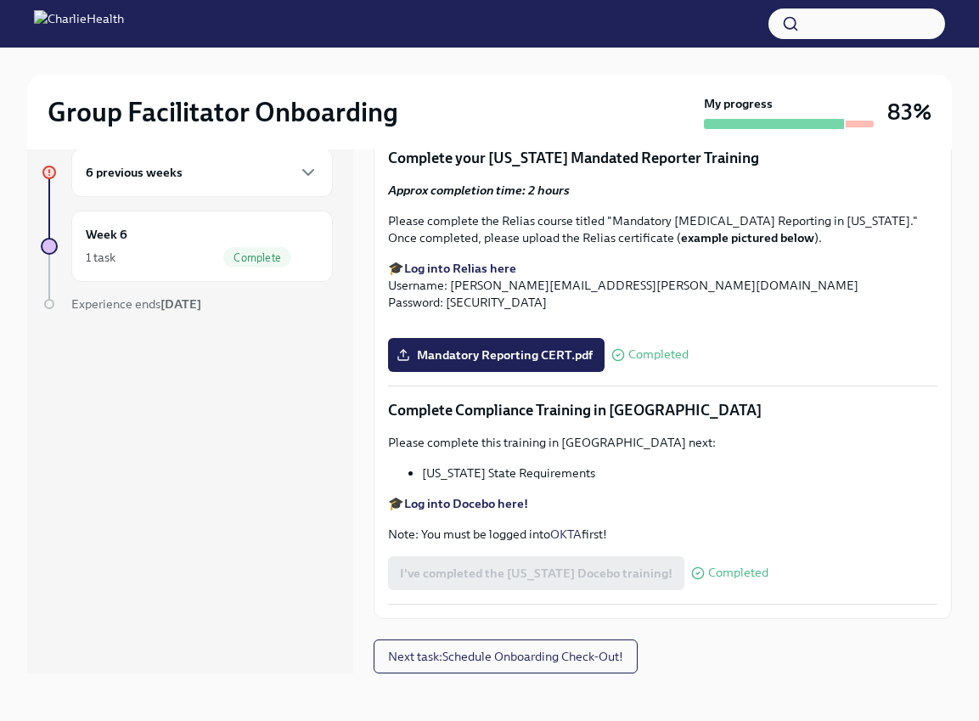
click at [283, 177] on div "6 previous weeks" at bounding box center [202, 172] width 233 height 20
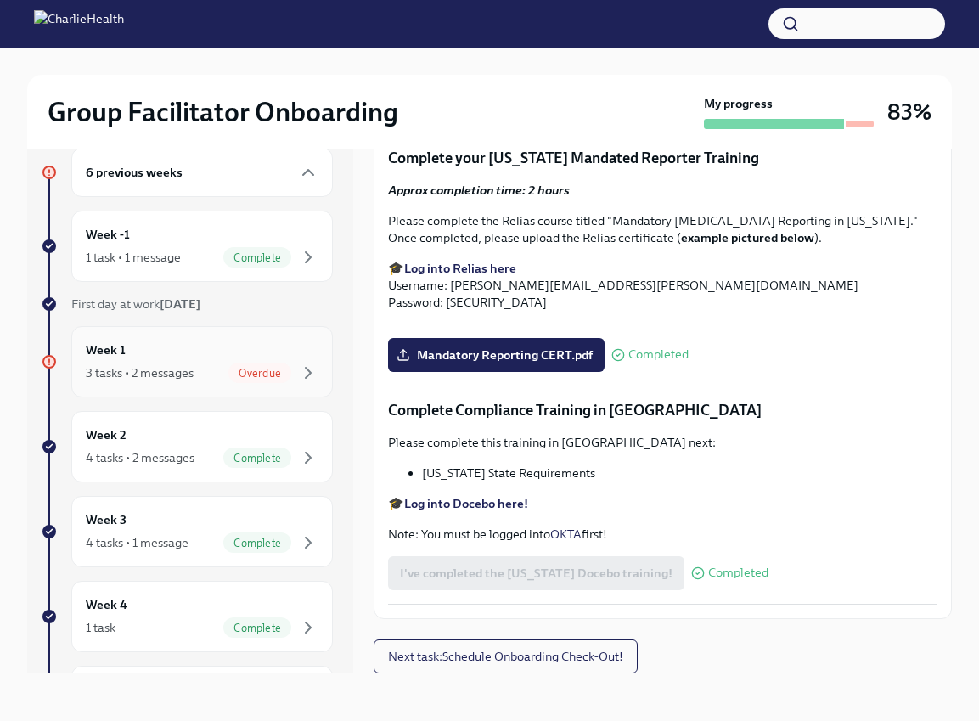
click at [261, 370] on span "Overdue" at bounding box center [259, 373] width 63 height 13
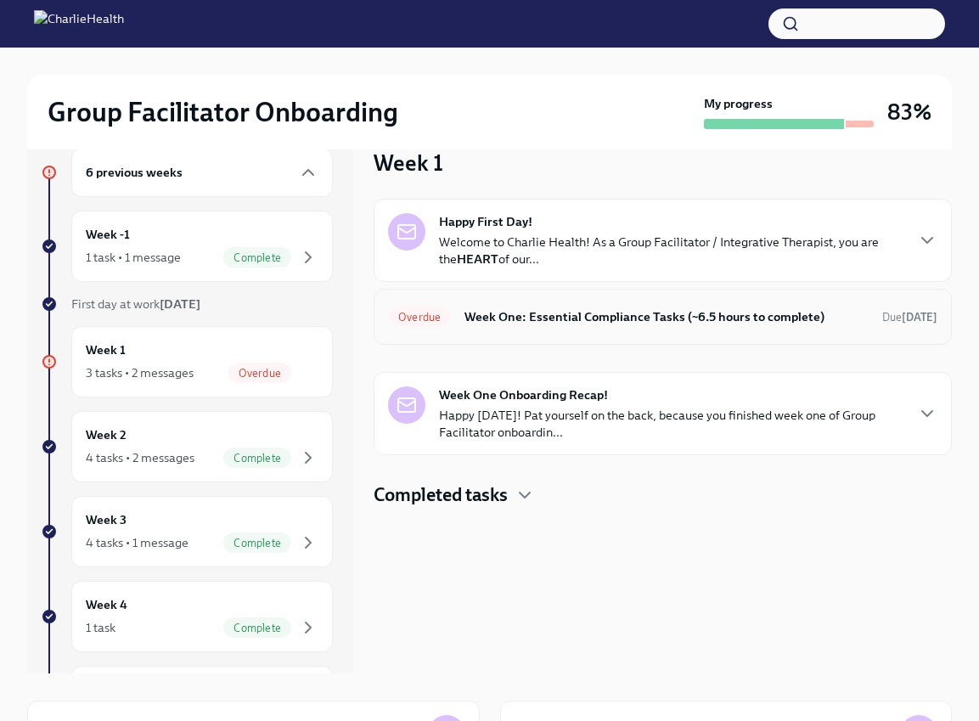
click at [554, 315] on h6 "Week One: Essential Compliance Tasks (~6.5 hours to complete)" at bounding box center [666, 316] width 404 height 19
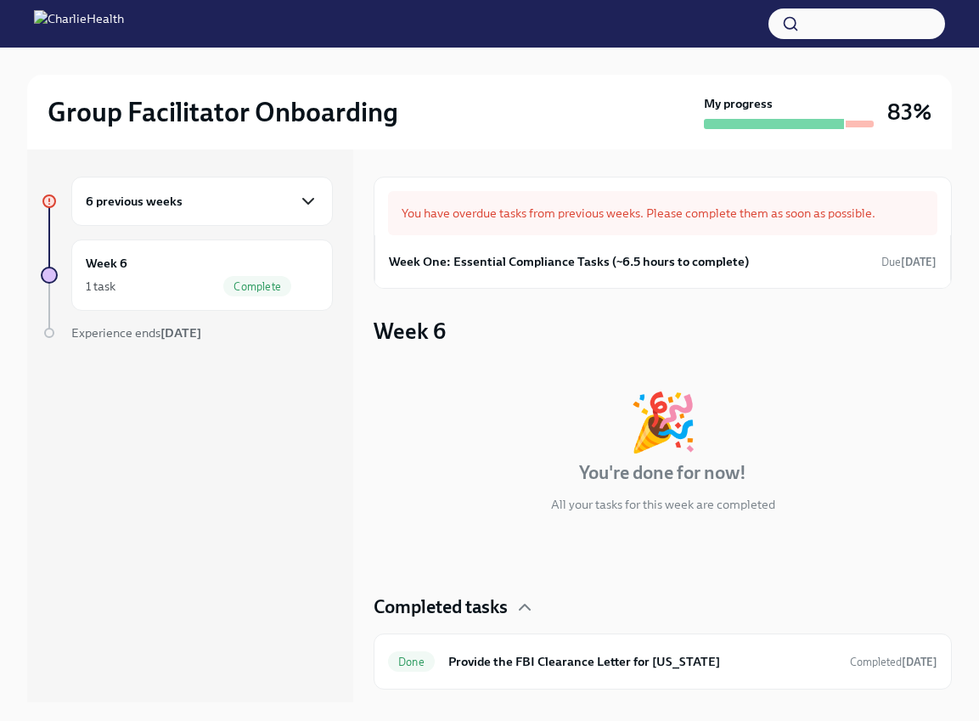
click at [304, 211] on icon "button" at bounding box center [308, 201] width 20 height 20
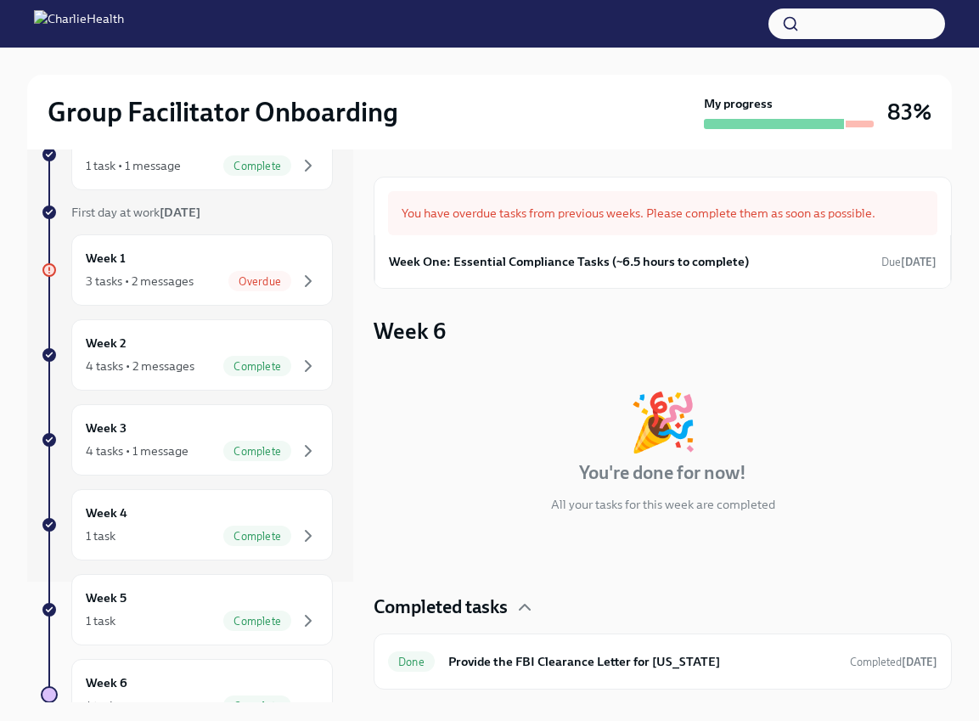
scroll to position [118, 0]
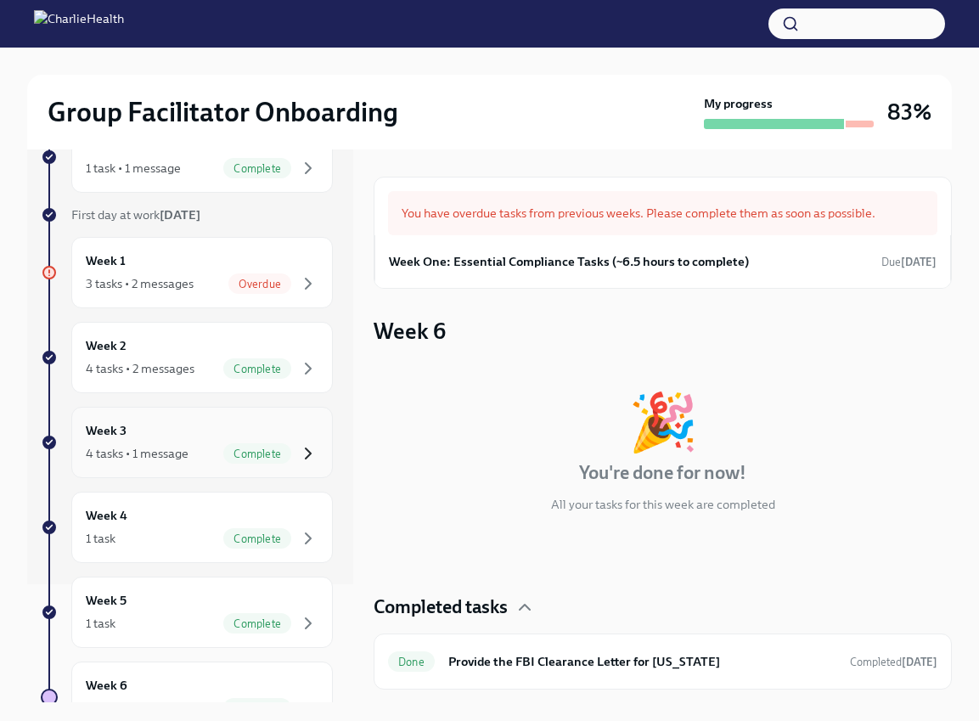
click at [298, 449] on icon "button" at bounding box center [308, 453] width 20 height 20
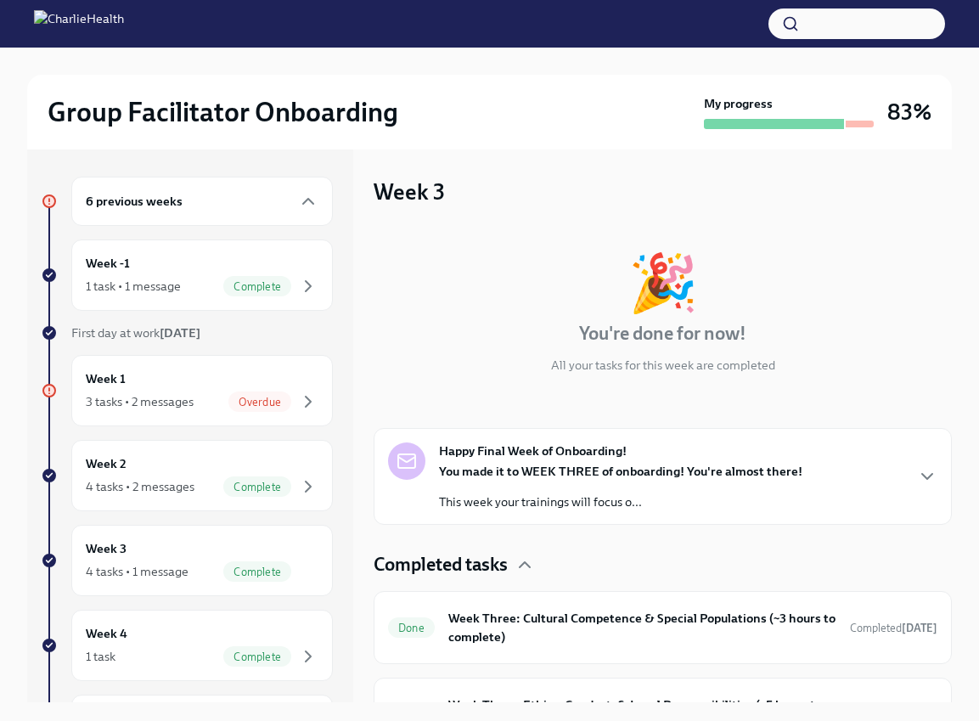
scroll to position [188, 0]
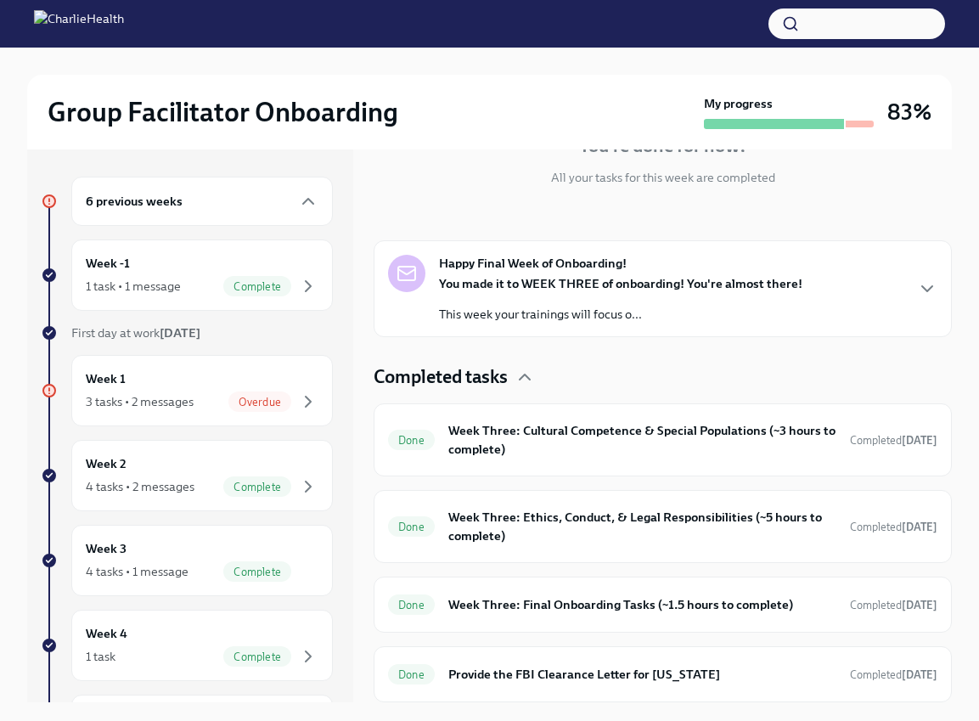
click at [731, 295] on div "You made it to WEEK THREE of onboarding! You're almost there! This week your tr…" at bounding box center [620, 299] width 363 height 48
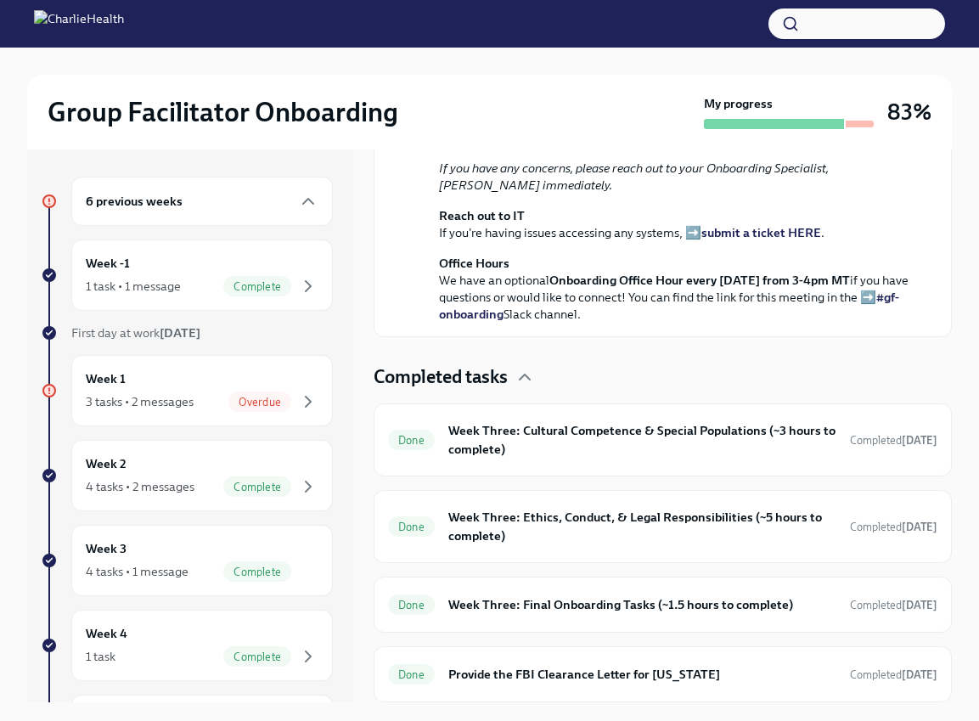
scroll to position [805, 0]
click at [739, 604] on h6 "Week Three: Final Onboarding Tasks (~1.5 hours to complete)" at bounding box center [642, 604] width 388 height 19
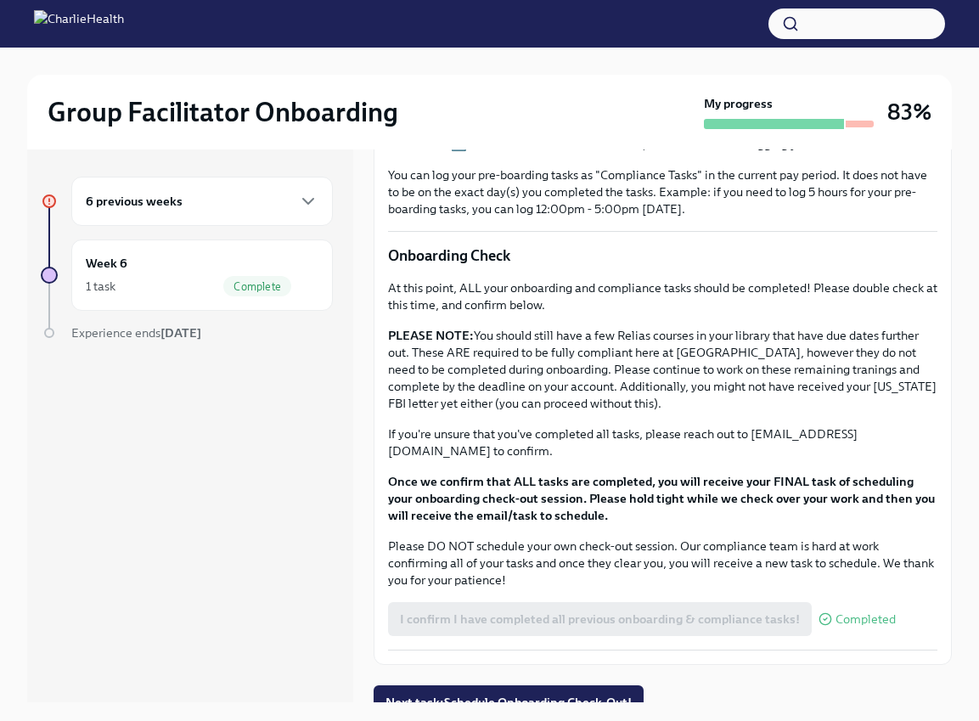
scroll to position [1259, 0]
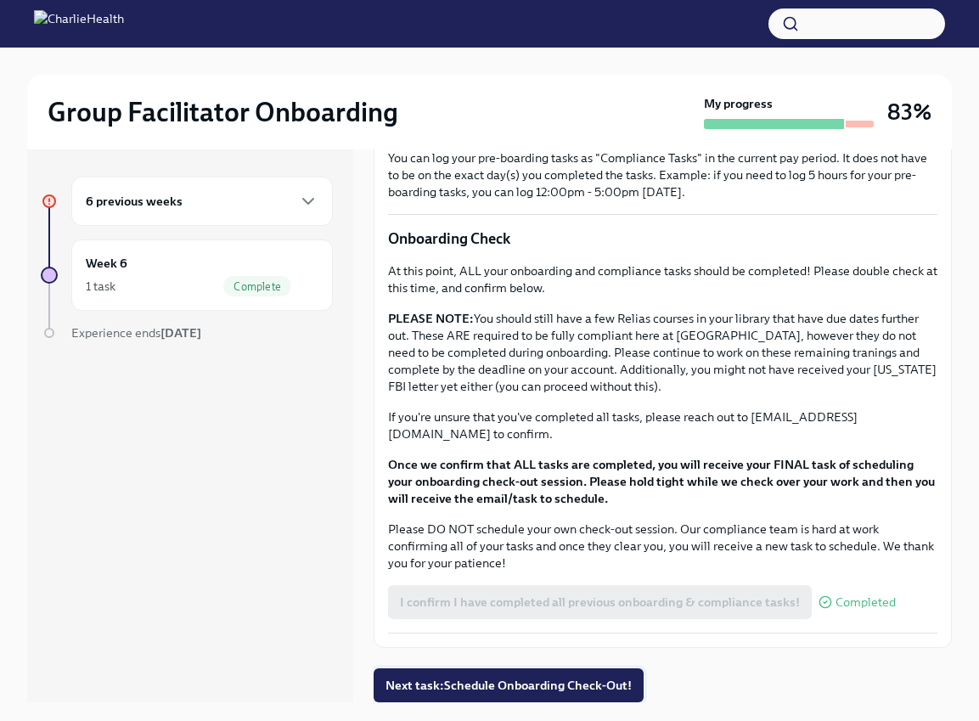
click at [460, 688] on span "Next task : Schedule Onboarding Check-Out!" at bounding box center [508, 685] width 246 height 17
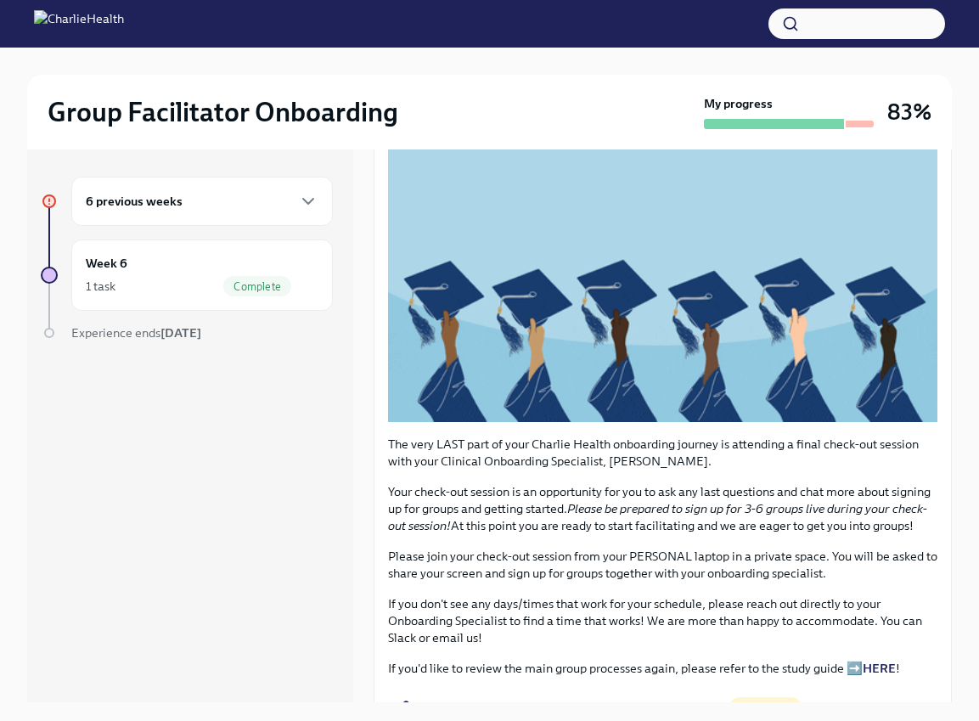
scroll to position [212, 0]
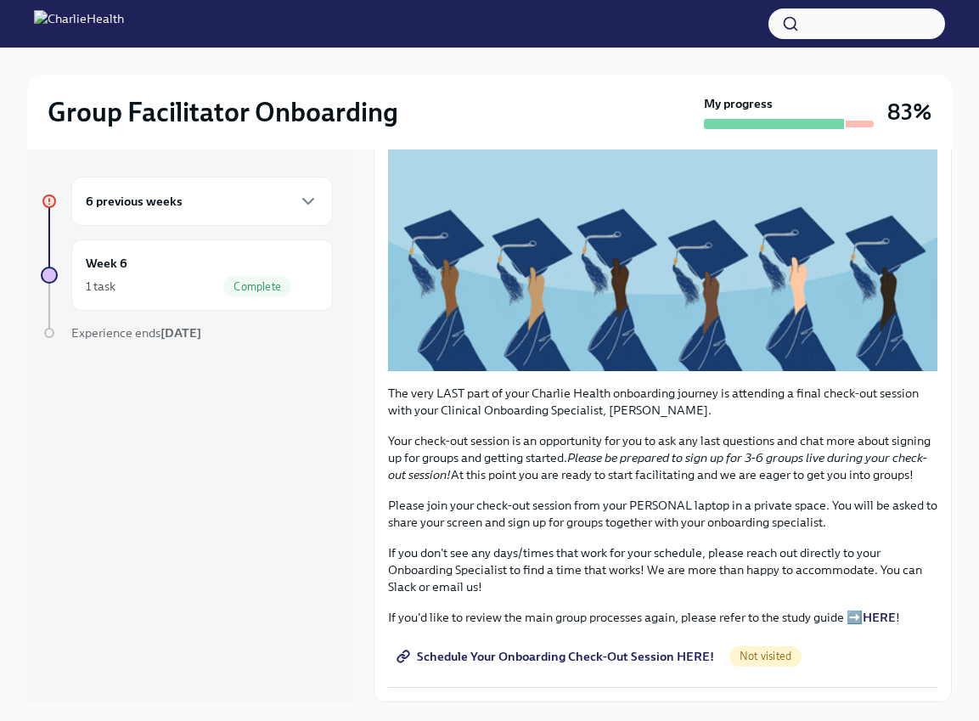
click at [592, 650] on span "Schedule Your Onboarding Check-Out Session HERE!" at bounding box center [557, 656] width 314 height 17
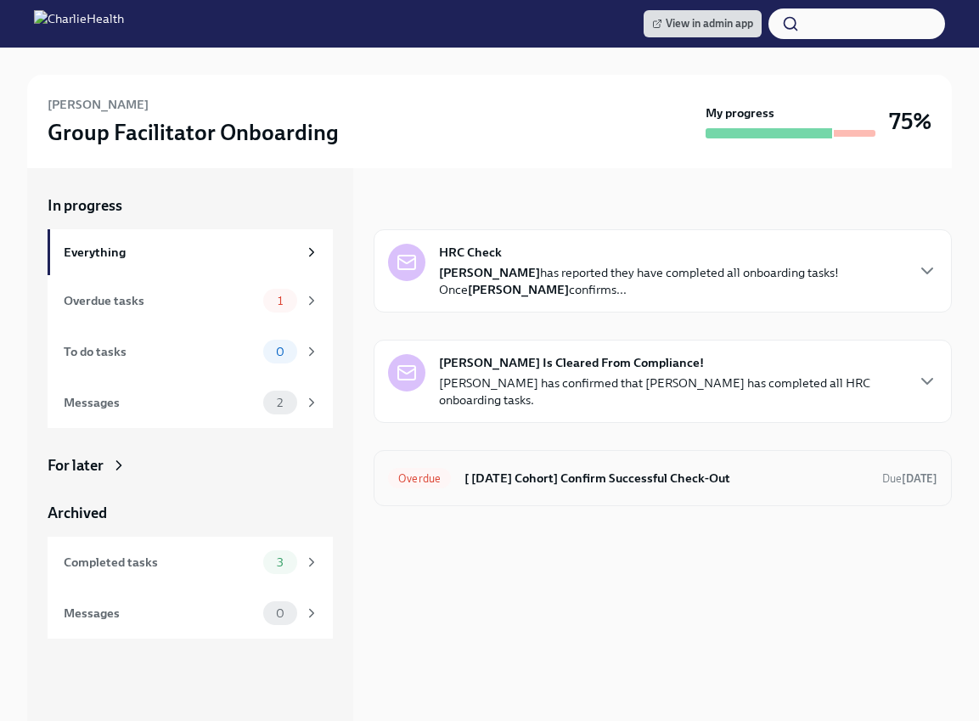
click at [594, 466] on div "Overdue [ Jun 30th Cohort] Confirm Successful Check-Out Due Aug 9th" at bounding box center [662, 477] width 549 height 27
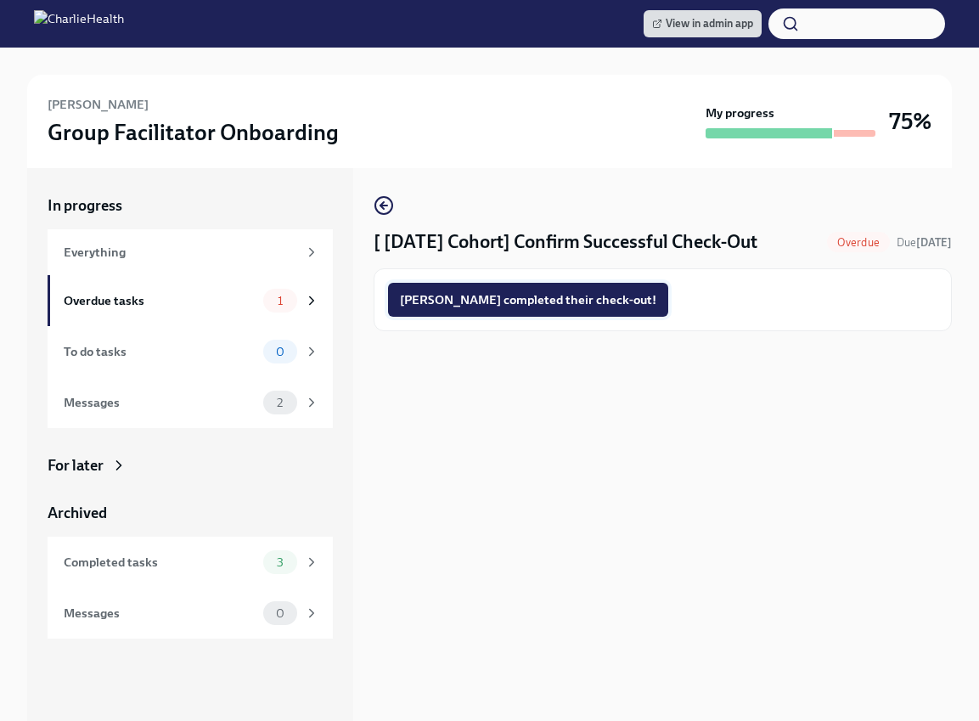
click at [564, 301] on span "Cassandra completed their check-out!" at bounding box center [528, 299] width 256 height 17
